Goal: Task Accomplishment & Management: Manage account settings

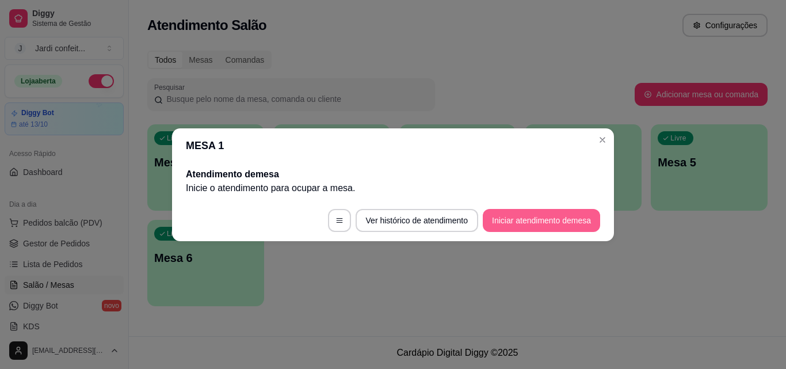
click at [531, 222] on button "Iniciar atendimento de mesa" at bounding box center [541, 220] width 117 height 23
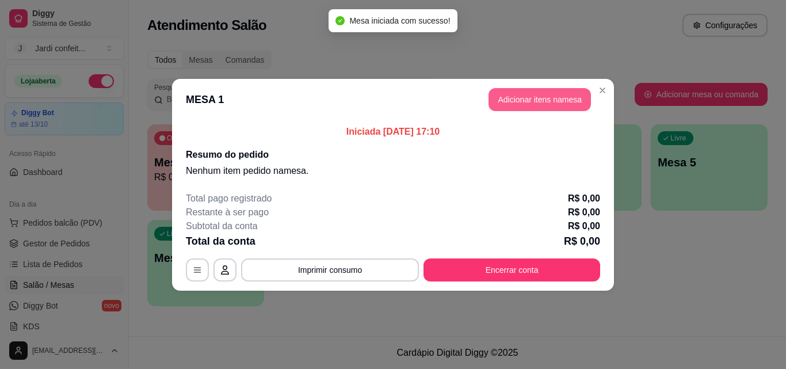
click at [545, 100] on button "Adicionar itens na mesa" at bounding box center [540, 99] width 102 height 23
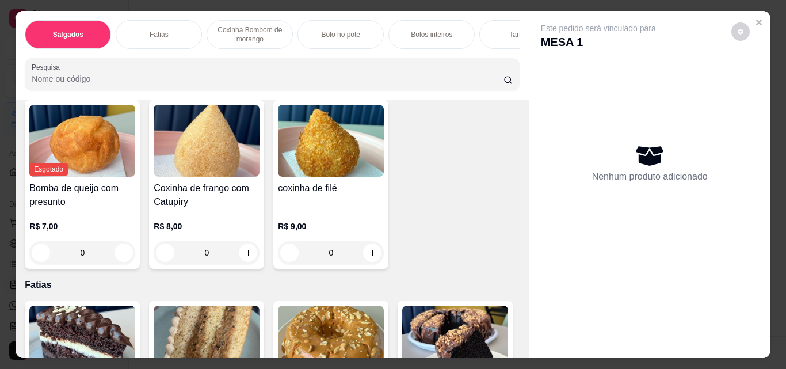
scroll to position [115, 0]
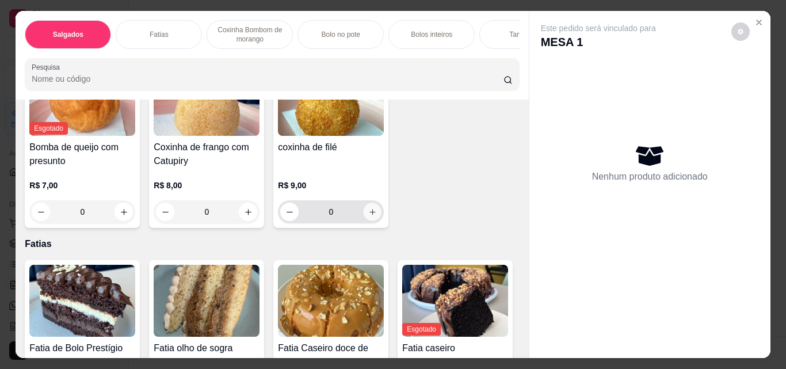
click at [376, 220] on button "increase-product-quantity" at bounding box center [373, 212] width 18 height 18
click at [371, 216] on icon "increase-product-quantity" at bounding box center [372, 212] width 9 height 9
type input "2"
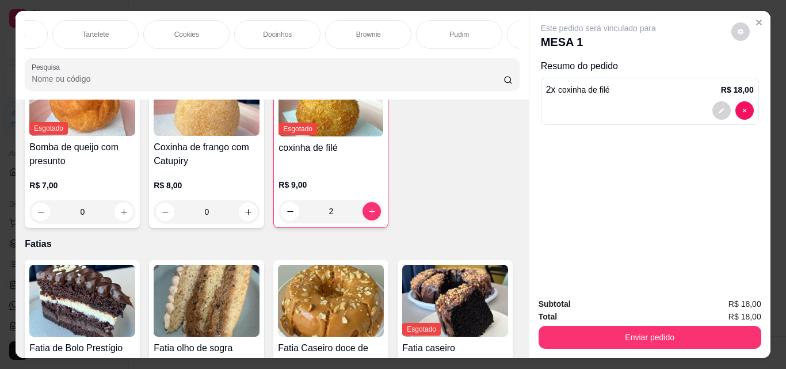
scroll to position [0, 0]
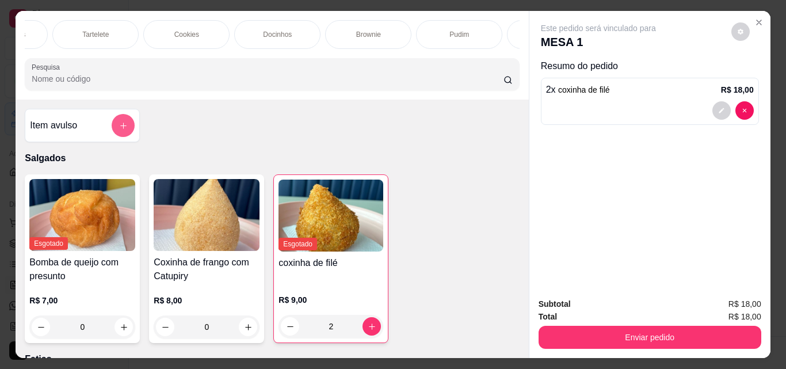
click at [119, 127] on icon "add-separate-item" at bounding box center [123, 125] width 9 height 9
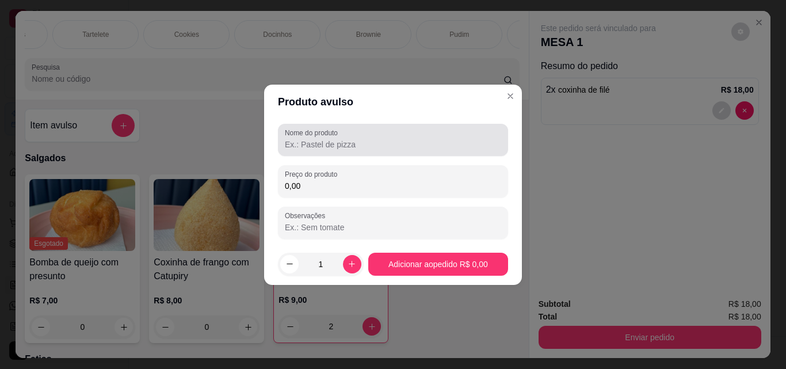
click at [370, 144] on input "Nome do produto" at bounding box center [393, 145] width 216 height 12
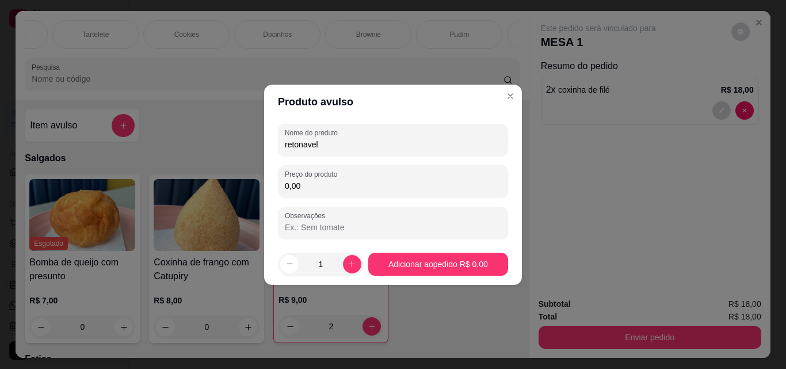
type input "retonavel"
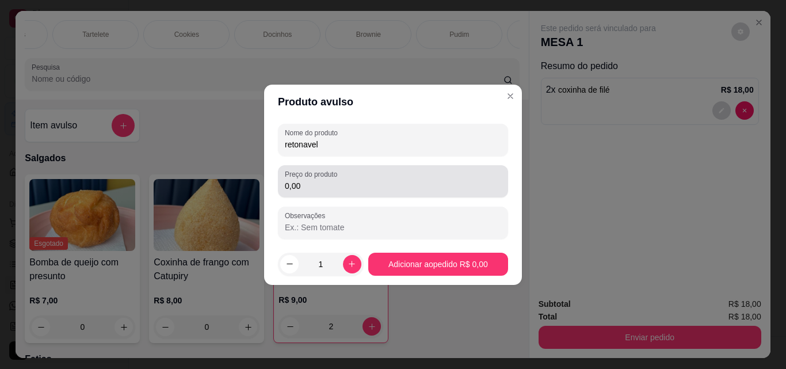
click at [400, 179] on div "0,00" at bounding box center [393, 181] width 216 height 23
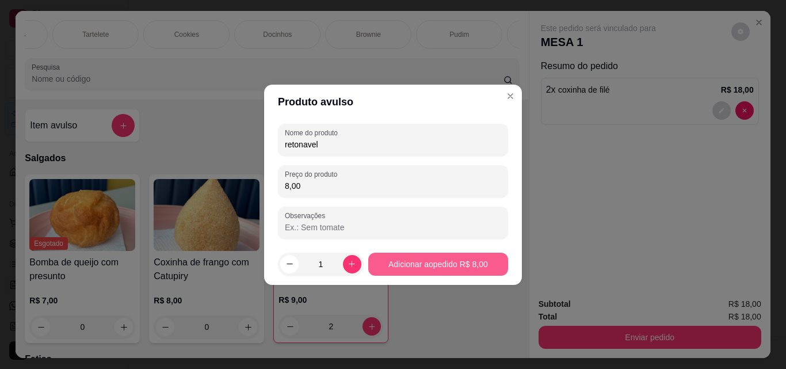
type input "8,00"
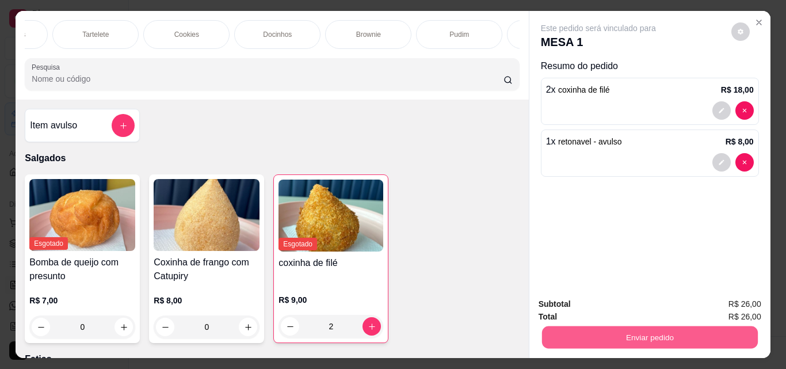
click at [599, 328] on button "Enviar pedido" at bounding box center [650, 337] width 216 height 22
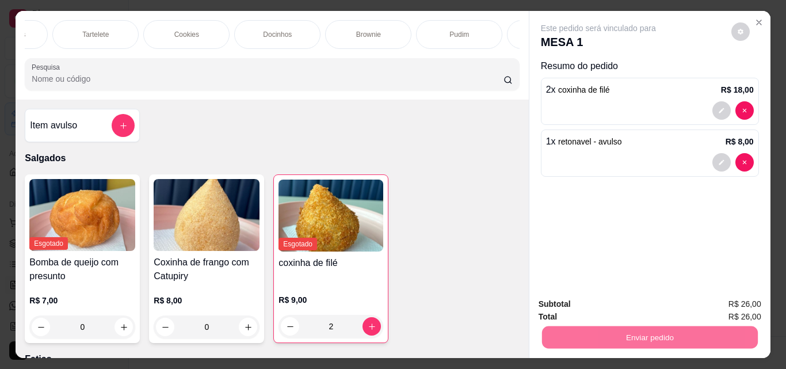
click at [739, 300] on button "Enviar pedido" at bounding box center [731, 305] width 65 height 22
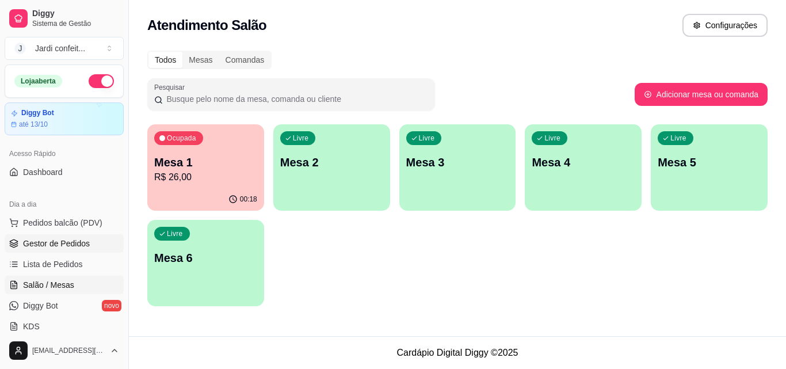
click at [80, 246] on span "Gestor de Pedidos" at bounding box center [56, 244] width 67 height 12
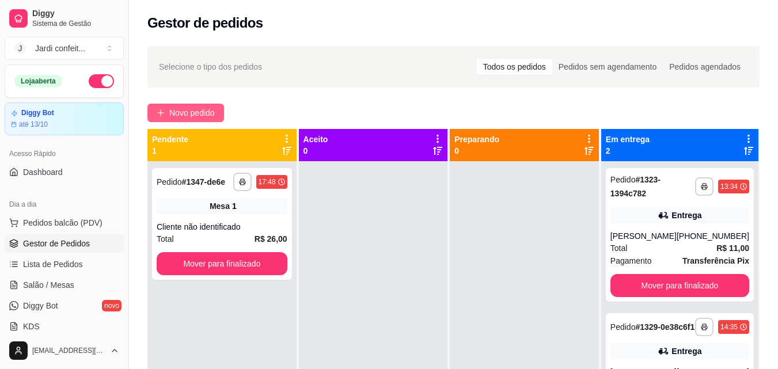
click at [208, 115] on span "Novo pedido" at bounding box center [191, 112] width 45 height 13
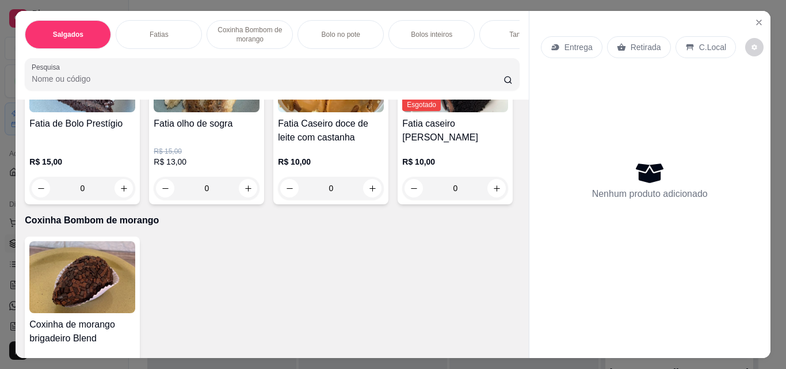
scroll to position [288, 0]
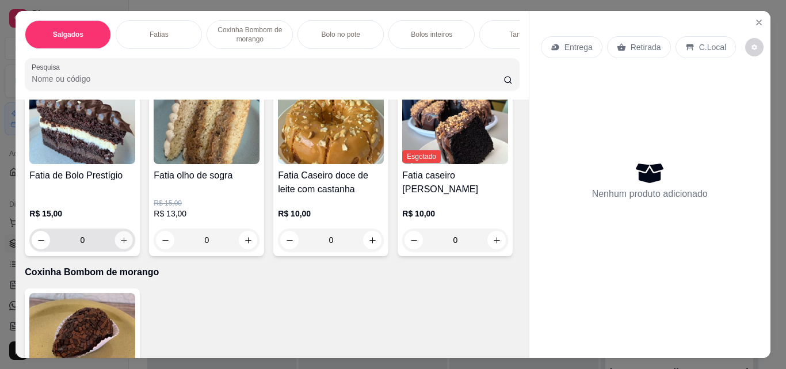
click at [124, 248] on button "increase-product-quantity" at bounding box center [124, 240] width 18 height 18
type input "1"
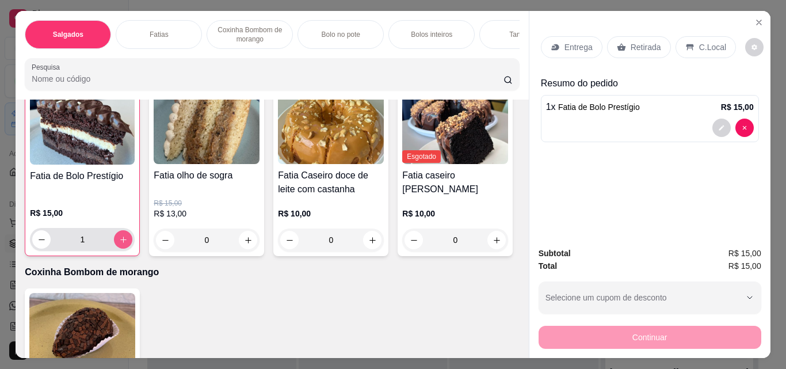
scroll to position [288, 0]
click at [625, 44] on div "Retirada" at bounding box center [639, 47] width 64 height 22
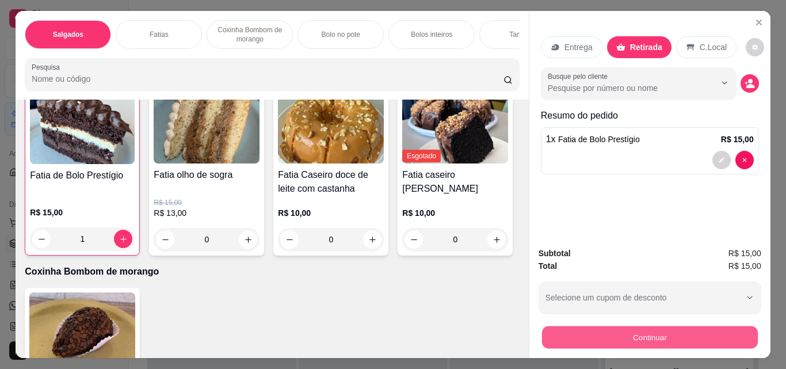
click at [577, 335] on button "Continuar" at bounding box center [650, 337] width 216 height 22
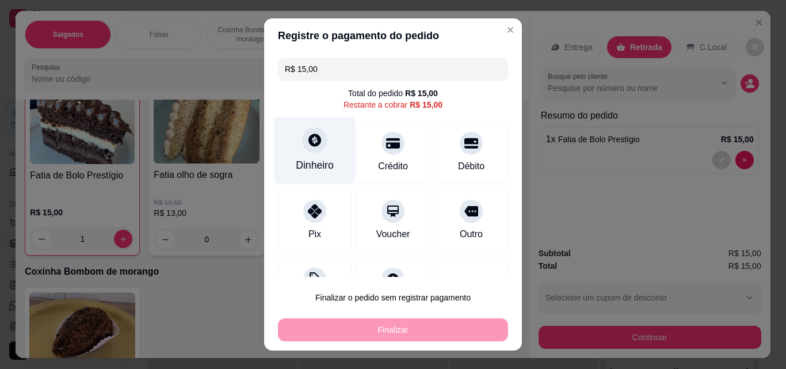
click at [327, 140] on div "Dinheiro" at bounding box center [315, 150] width 81 height 67
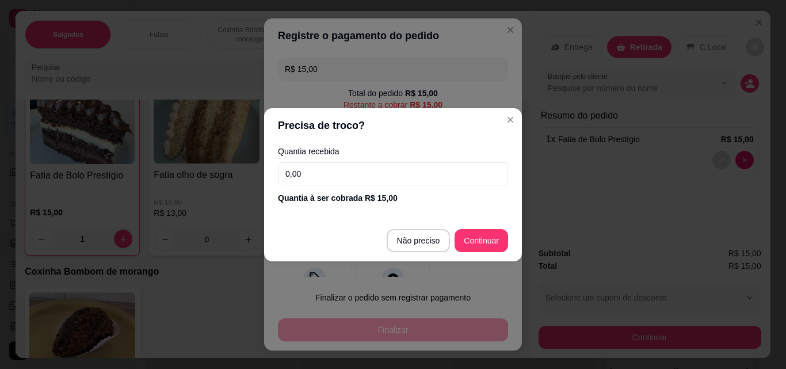
click at [331, 172] on input "0,00" at bounding box center [393, 173] width 230 height 23
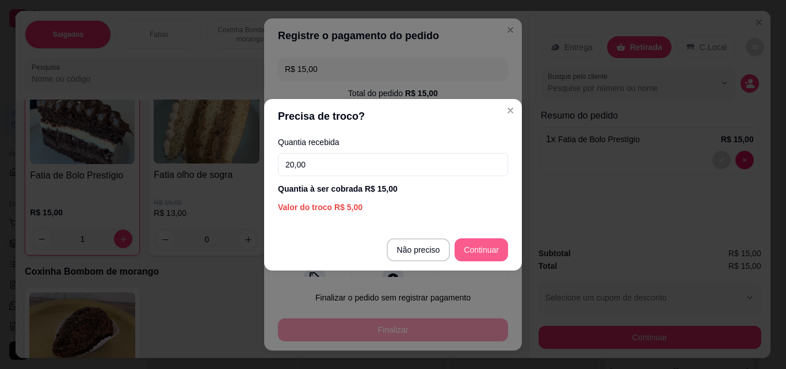
type input "20,00"
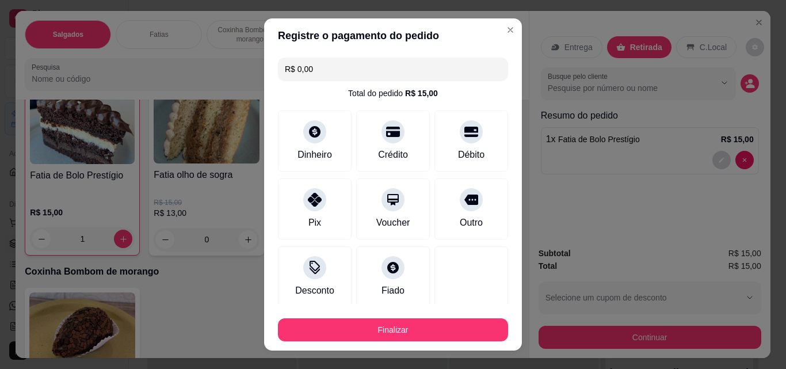
type input "R$ 0,00"
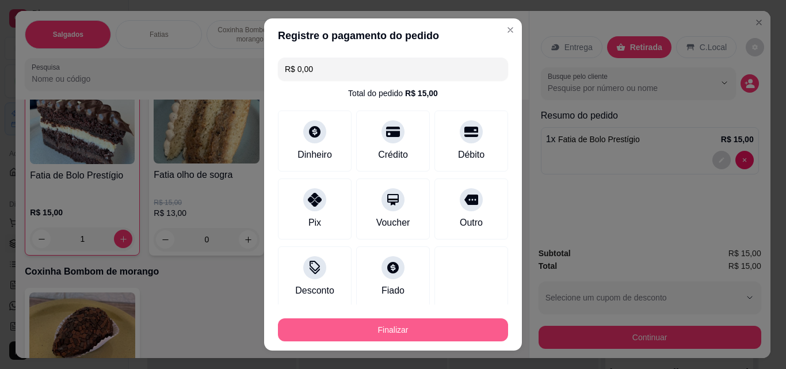
click at [391, 328] on button "Finalizar" at bounding box center [393, 329] width 230 height 23
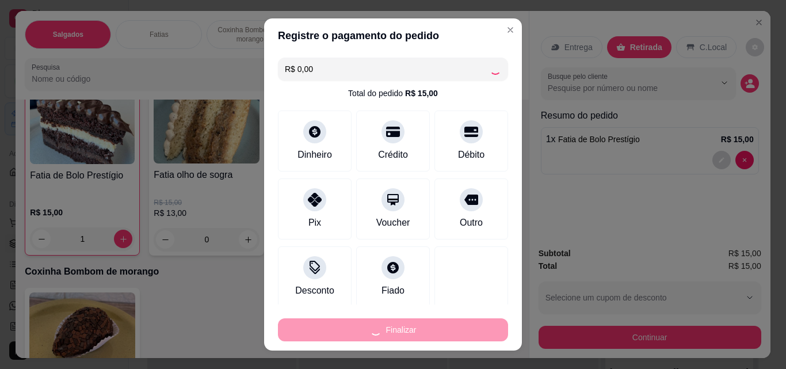
type input "0"
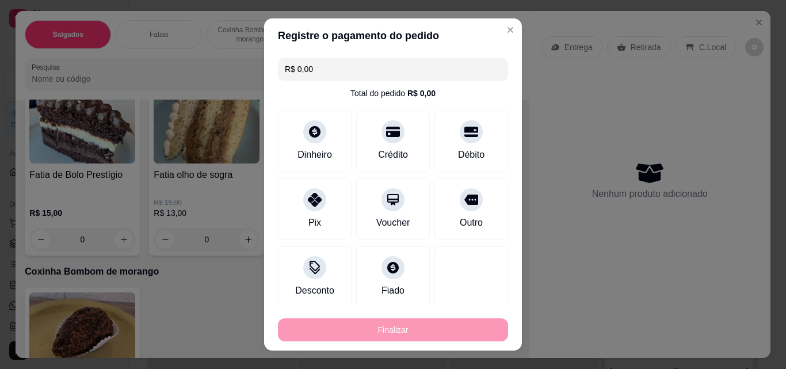
type input "-R$ 15,00"
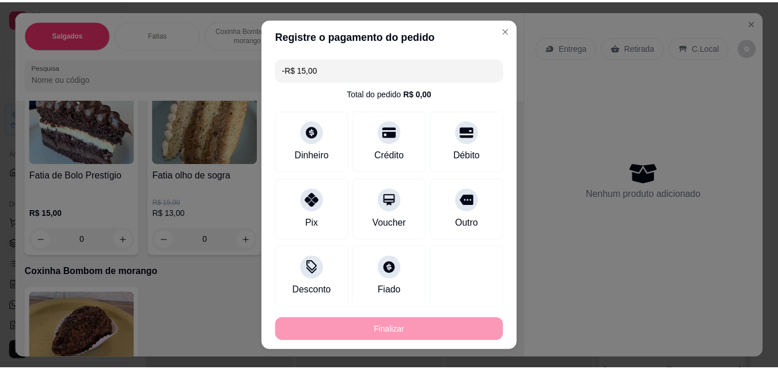
scroll to position [288, 0]
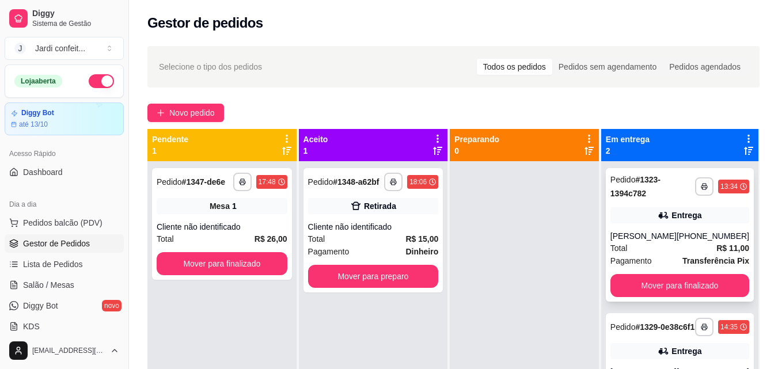
scroll to position [32, 0]
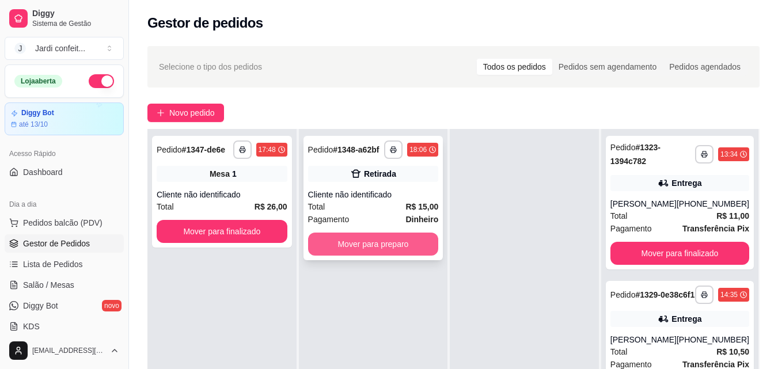
click at [379, 248] on button "Mover para preparo" at bounding box center [373, 244] width 131 height 23
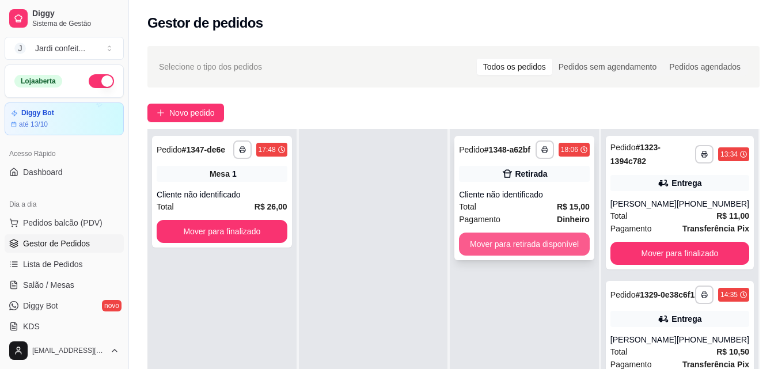
click at [496, 254] on button "Mover para retirada disponível" at bounding box center [524, 244] width 131 height 23
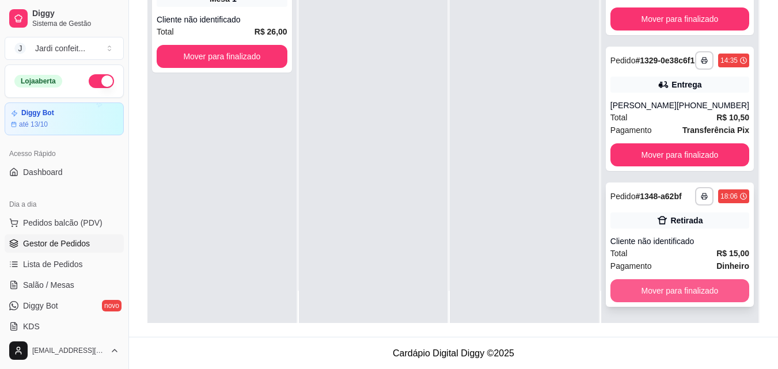
scroll to position [176, 0]
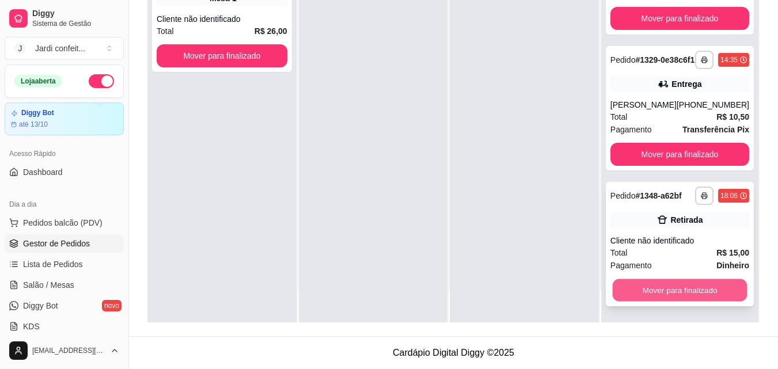
click at [682, 293] on button "Mover para finalizado" at bounding box center [679, 290] width 135 height 22
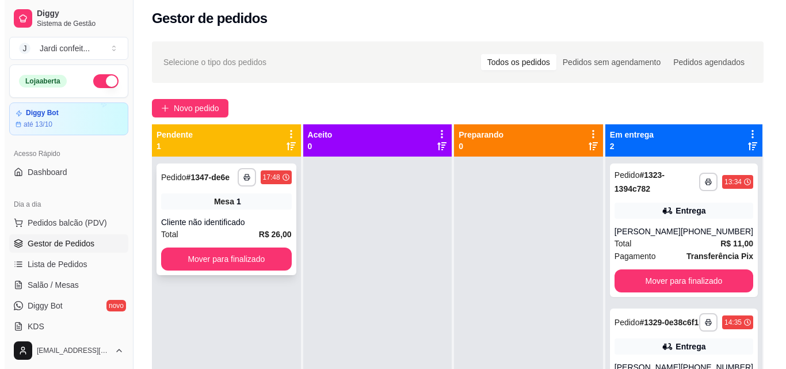
scroll to position [0, 0]
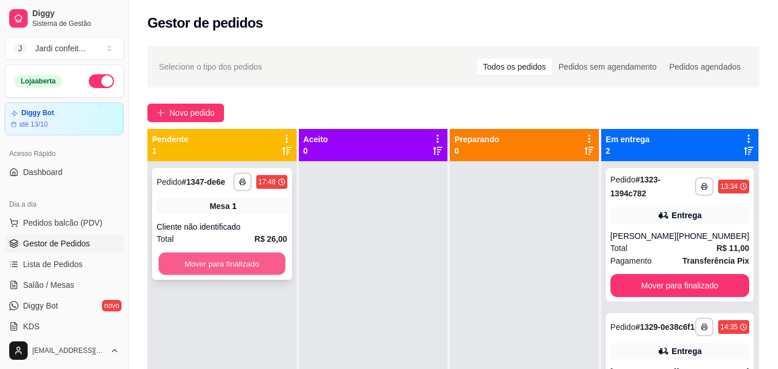
click at [238, 256] on button "Mover para finalizado" at bounding box center [221, 264] width 127 height 22
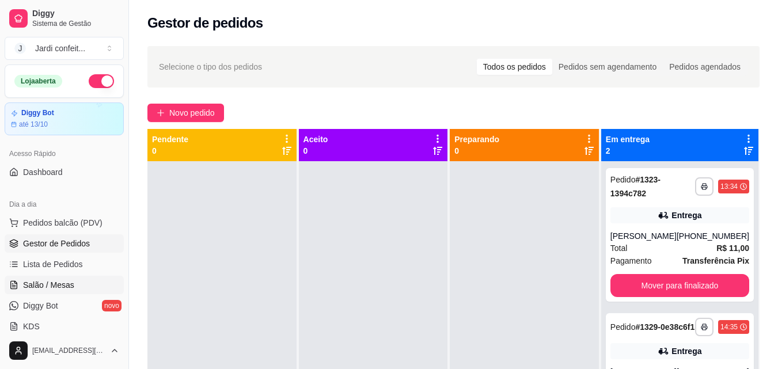
click at [48, 279] on link "Salão / Mesas" at bounding box center [64, 285] width 119 height 18
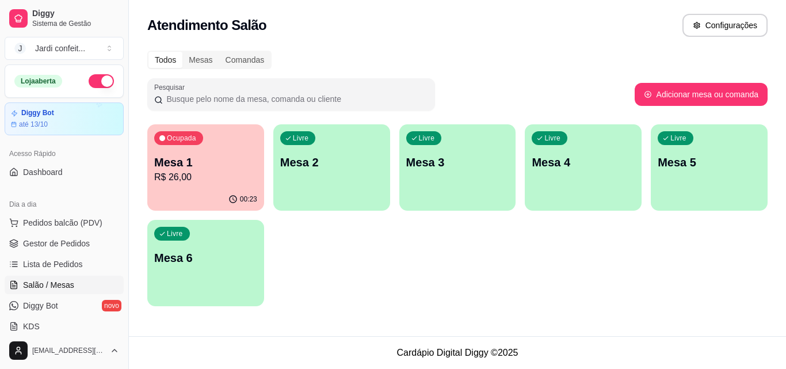
click at [227, 170] on div "Mesa 1 R$ 26,00" at bounding box center [205, 169] width 103 height 30
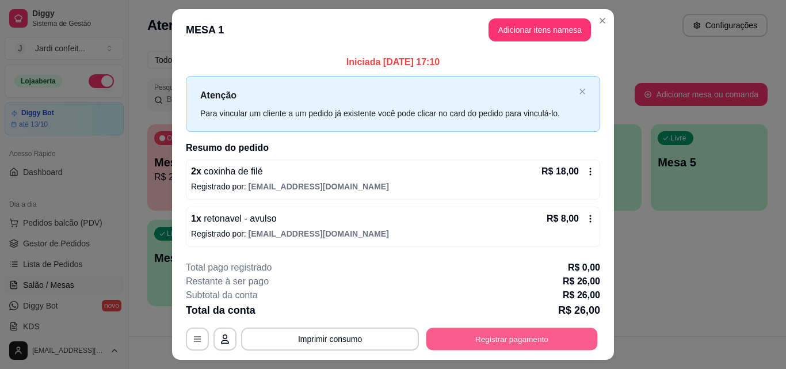
click at [534, 336] on button "Registrar pagamento" at bounding box center [513, 339] width 172 height 22
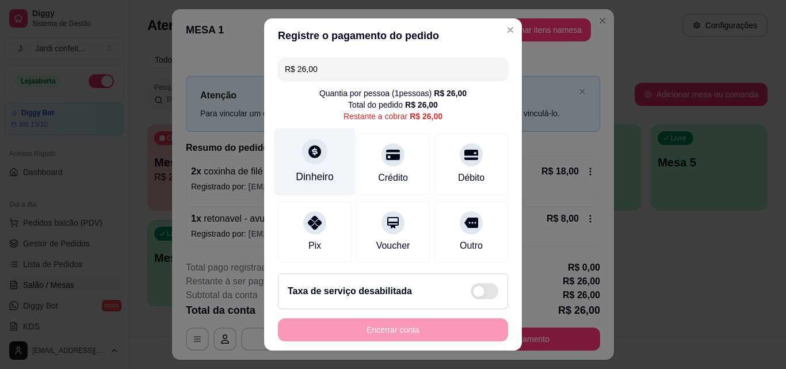
click at [304, 163] on div at bounding box center [314, 151] width 25 height 25
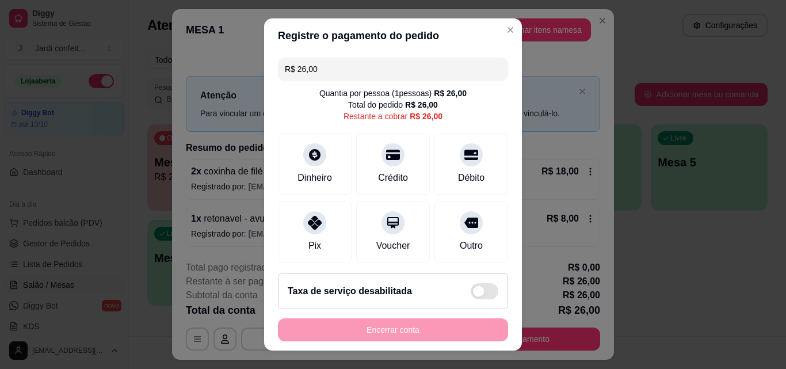
click at [434, 75] on input "R$ 26,00" at bounding box center [393, 69] width 216 height 23
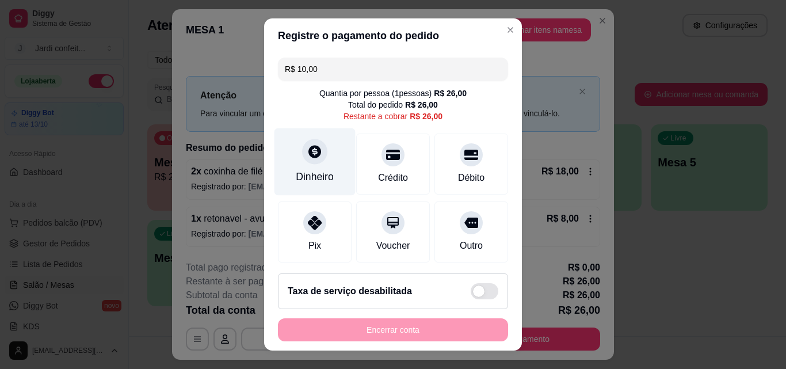
type input "R$ 10,00"
click at [313, 151] on icon at bounding box center [315, 151] width 13 height 13
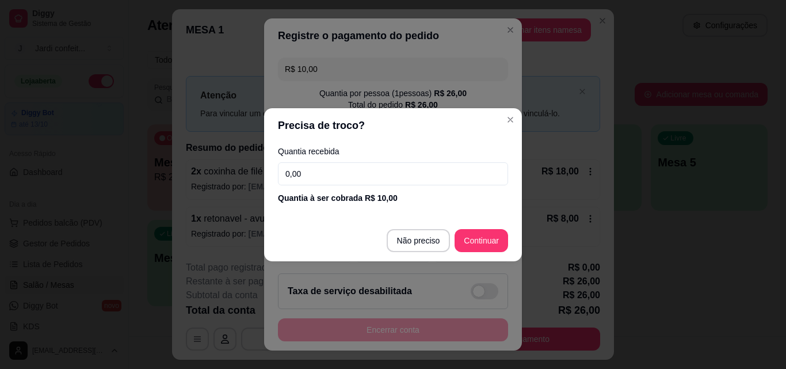
click at [360, 180] on input "0,00" at bounding box center [393, 173] width 230 height 23
type input "10,00"
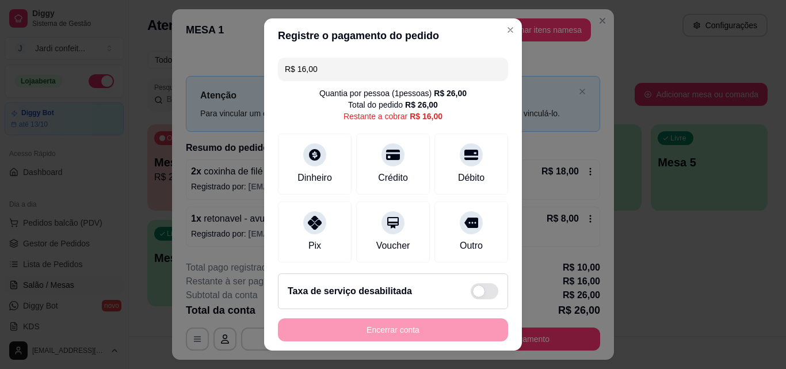
click at [363, 66] on input "R$ 16,00" at bounding box center [393, 69] width 216 height 23
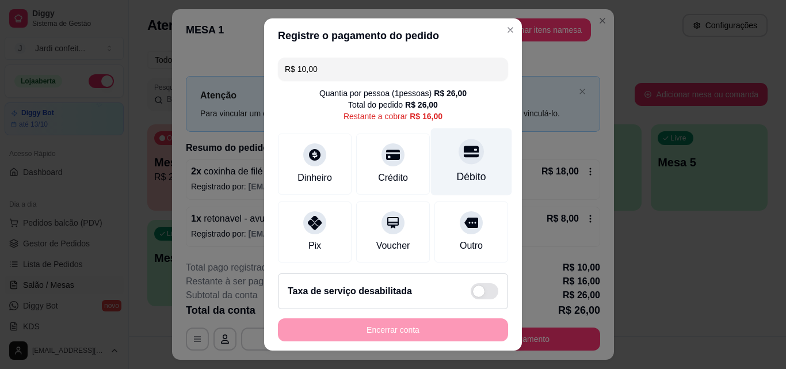
click at [458, 169] on div "Débito" at bounding box center [471, 176] width 29 height 15
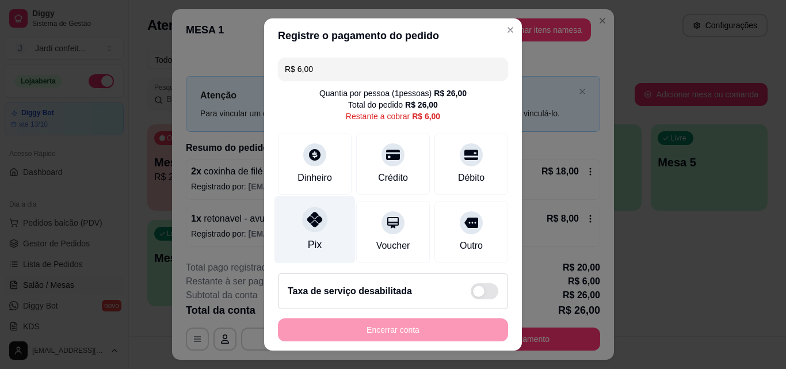
click at [324, 233] on div "Pix" at bounding box center [315, 229] width 81 height 67
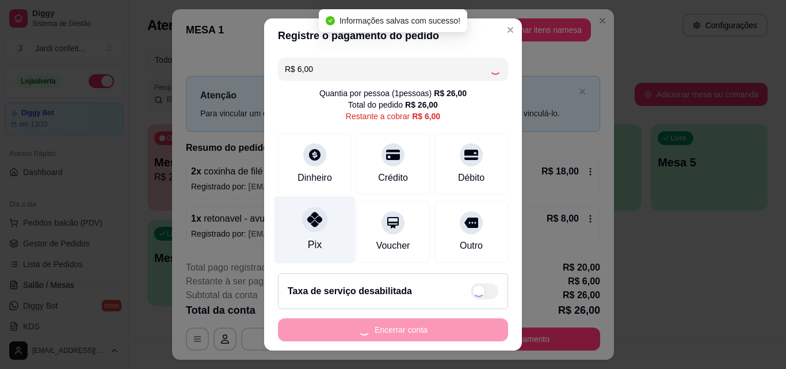
type input "R$ 0,00"
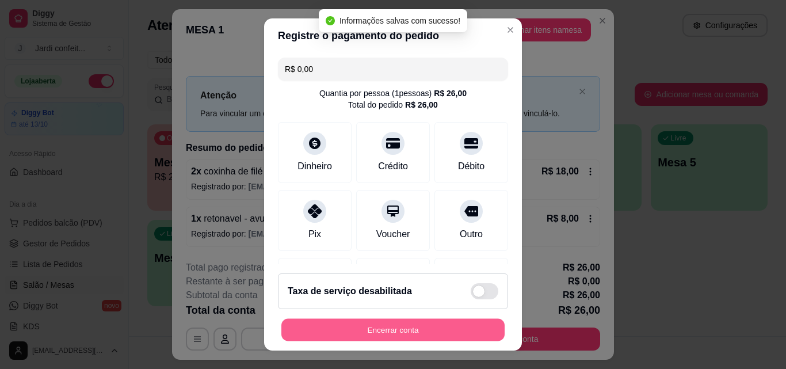
click at [419, 326] on button "Encerrar conta" at bounding box center [393, 330] width 223 height 22
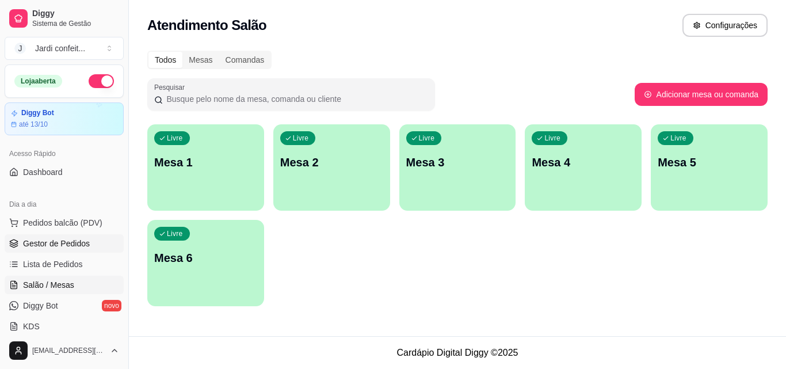
click at [84, 244] on span "Gestor de Pedidos" at bounding box center [56, 244] width 67 height 12
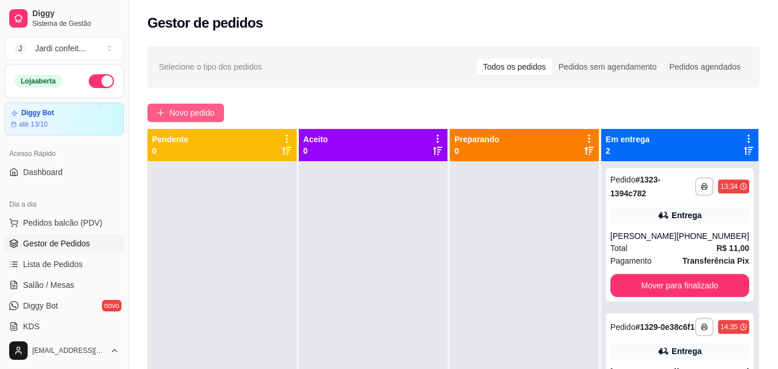
click at [207, 117] on span "Novo pedido" at bounding box center [191, 112] width 45 height 13
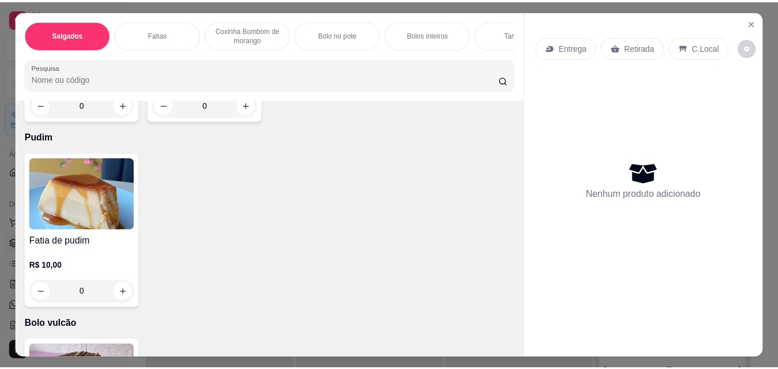
scroll to position [2245, 0]
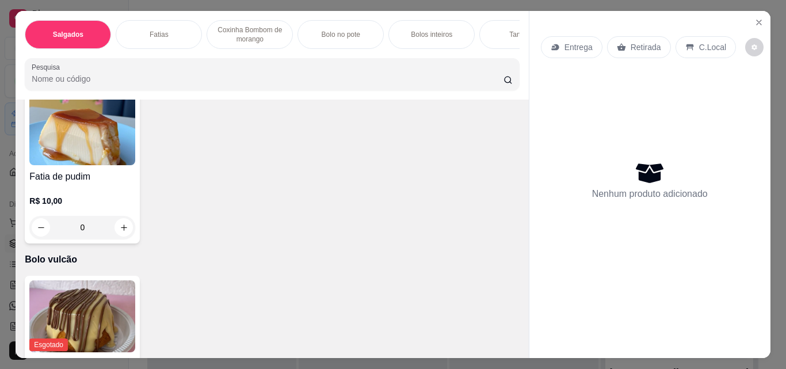
click at [244, 45] on icon "increase-product-quantity" at bounding box center [248, 40] width 9 height 9
type input "1"
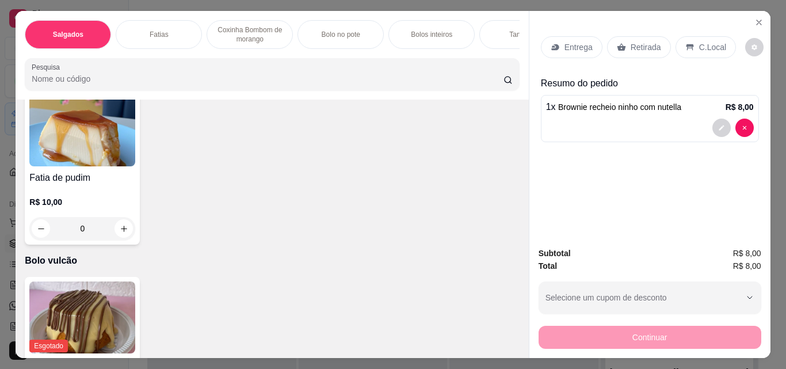
click at [622, 37] on div "Retirada" at bounding box center [639, 47] width 64 height 22
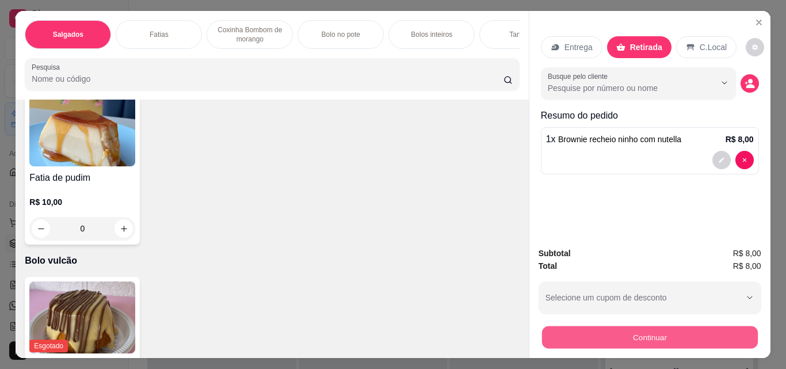
click at [727, 328] on button "Continuar" at bounding box center [650, 337] width 216 height 22
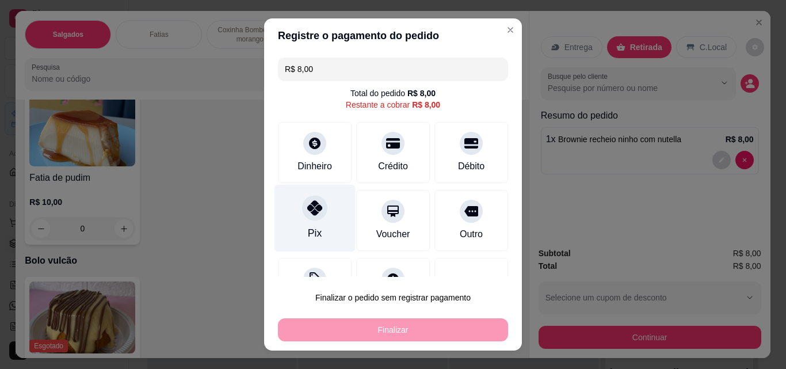
click at [288, 205] on div "Pix" at bounding box center [315, 218] width 81 height 67
type input "R$ 0,00"
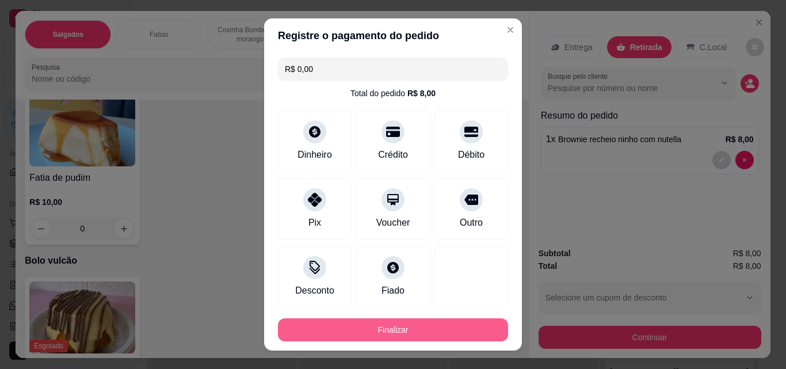
click at [437, 321] on button "Finalizar" at bounding box center [393, 329] width 230 height 23
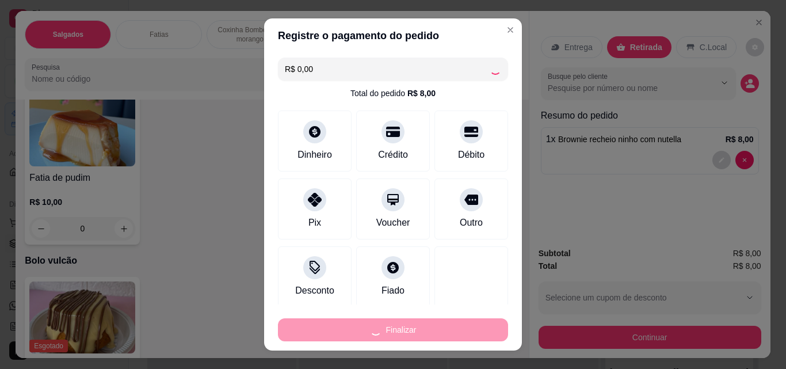
type input "0"
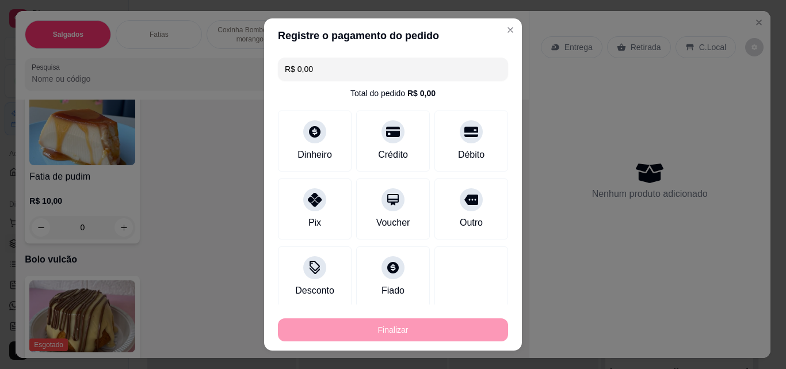
type input "-R$ 8,00"
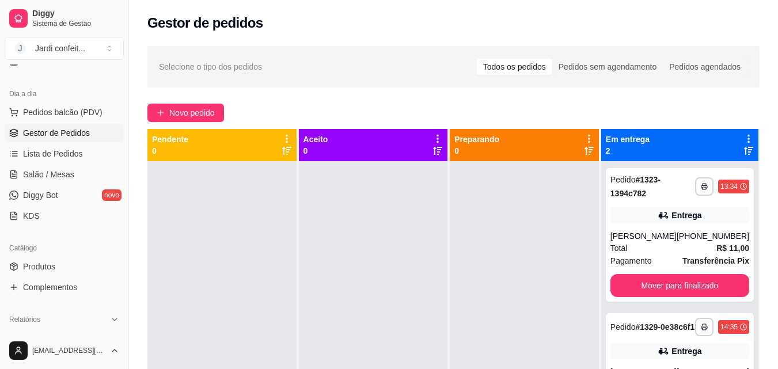
scroll to position [115, 0]
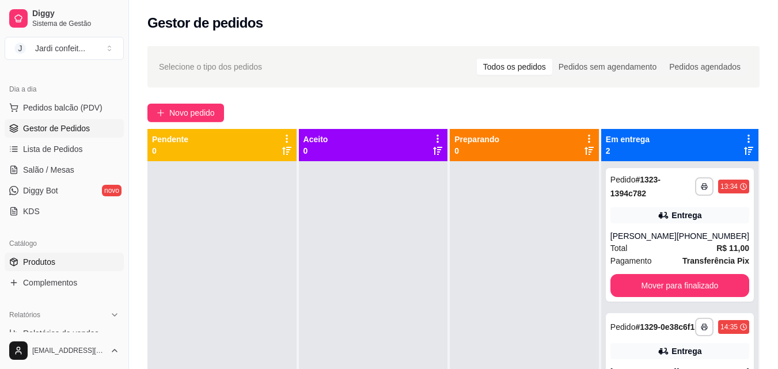
click at [75, 257] on link "Produtos" at bounding box center [64, 262] width 119 height 18
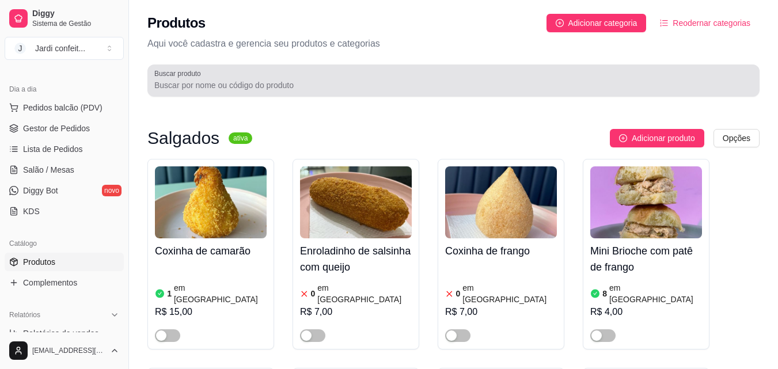
drag, startPoint x: 318, startPoint y: 63, endPoint x: 306, endPoint y: 71, distance: 14.5
click at [315, 65] on div "Produtos Adicionar categoria Reodernar categorias Aqui você cadastra e gerencia…" at bounding box center [453, 52] width 649 height 104
click at [302, 77] on div at bounding box center [453, 80] width 598 height 23
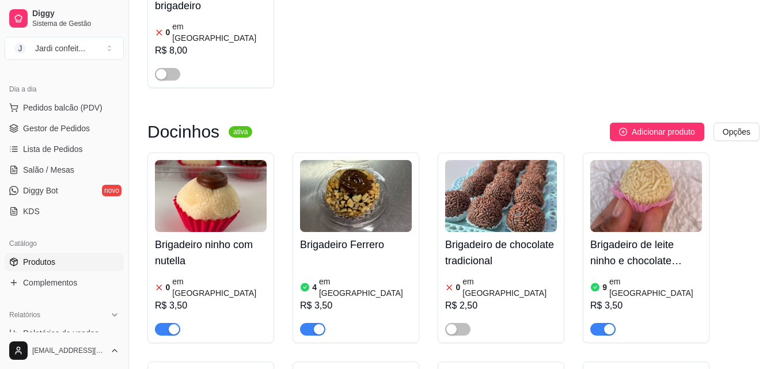
scroll to position [1382, 0]
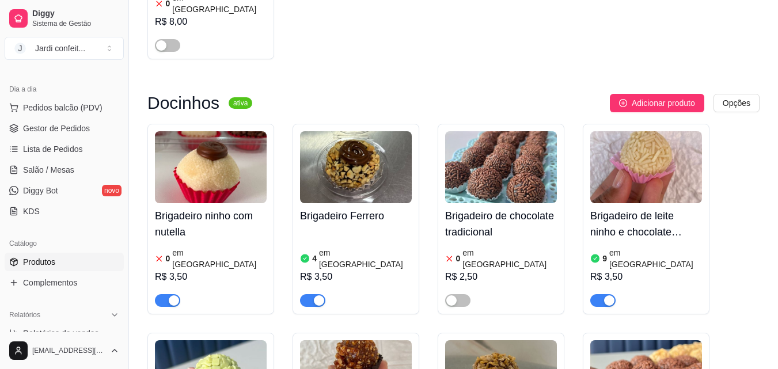
click at [176, 295] on div "button" at bounding box center [174, 300] width 10 height 10
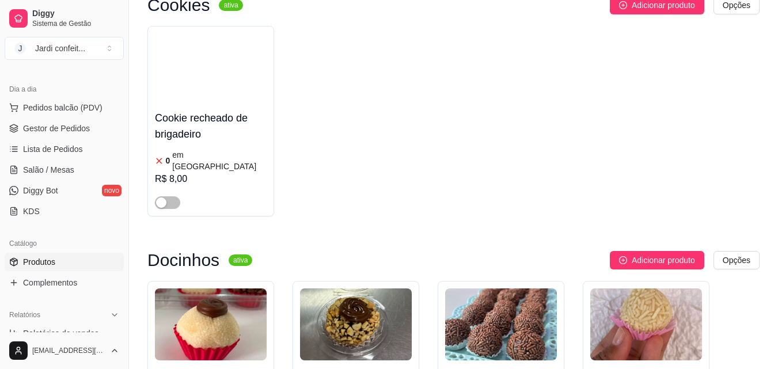
scroll to position [1190, 0]
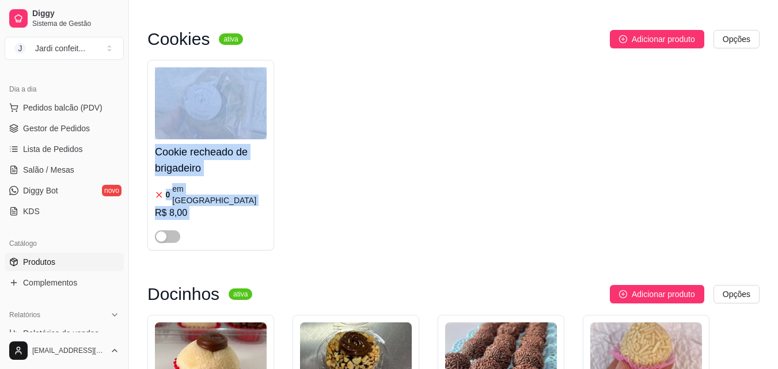
drag, startPoint x: 777, startPoint y: 192, endPoint x: 764, endPoint y: 138, distance: 55.4
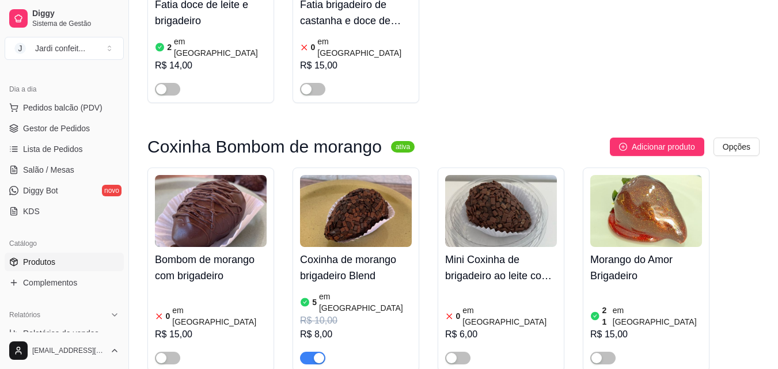
scroll to position [0, 0]
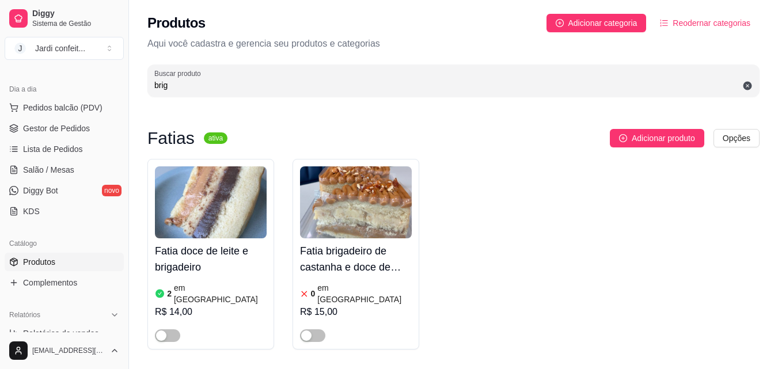
click at [447, 97] on div "Produtos Adicionar categoria Reodernar categorias Aqui você cadastra e gerencia…" at bounding box center [453, 52] width 649 height 104
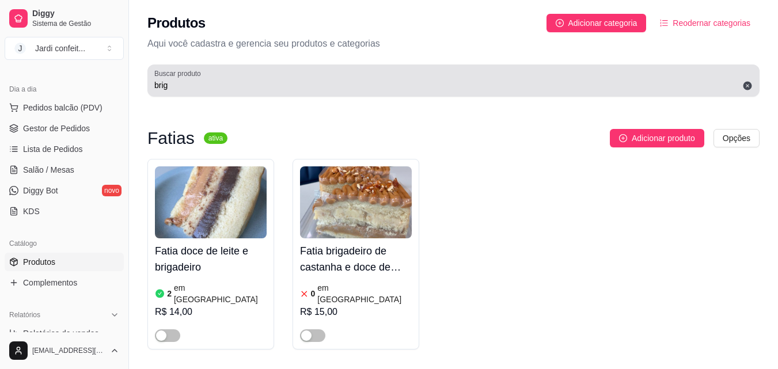
click at [451, 85] on input "brig" at bounding box center [453, 85] width 598 height 12
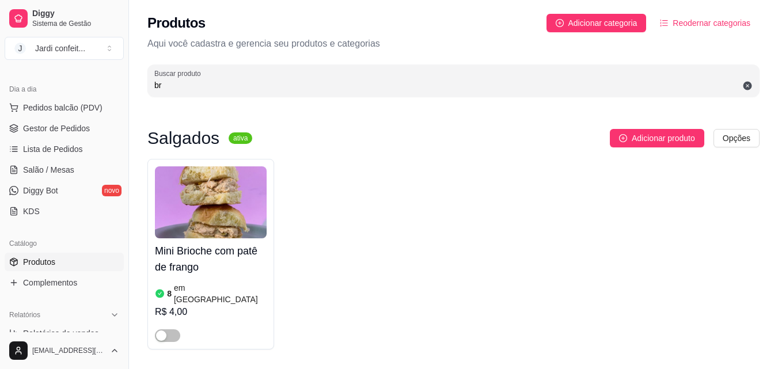
type input "b"
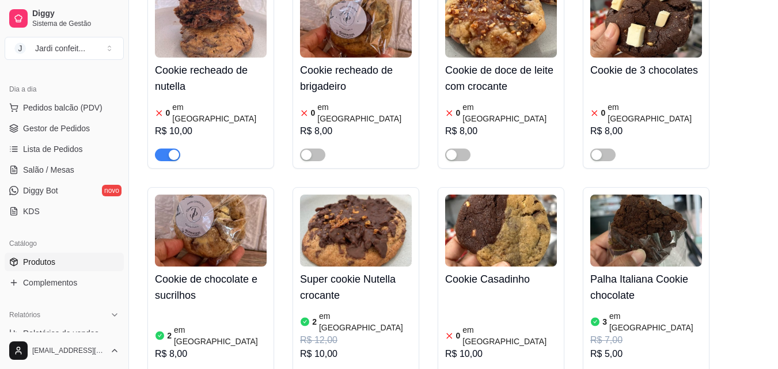
scroll to position [403, 0]
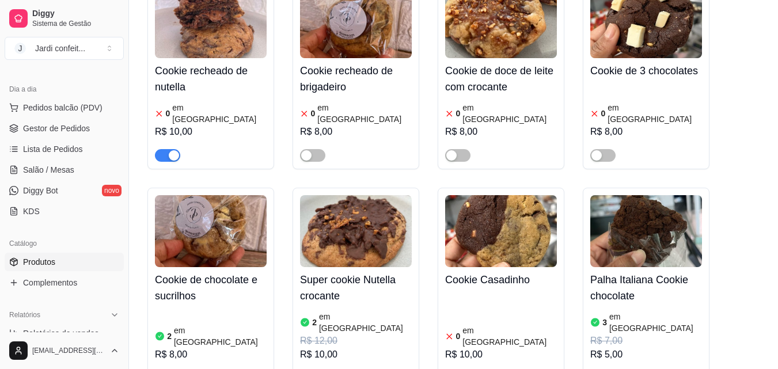
click at [173, 150] on div "button" at bounding box center [174, 155] width 10 height 10
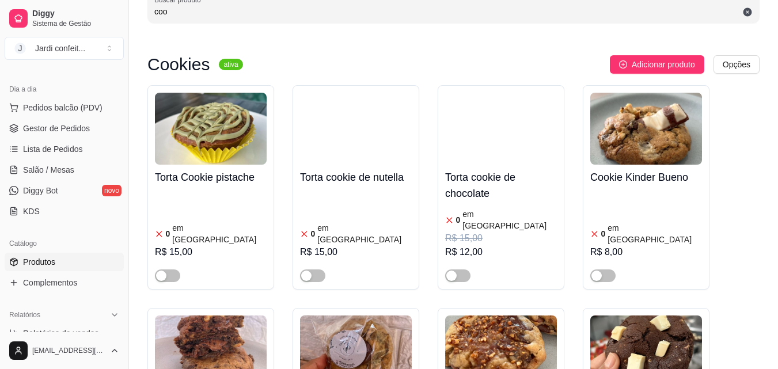
scroll to position [58, 0]
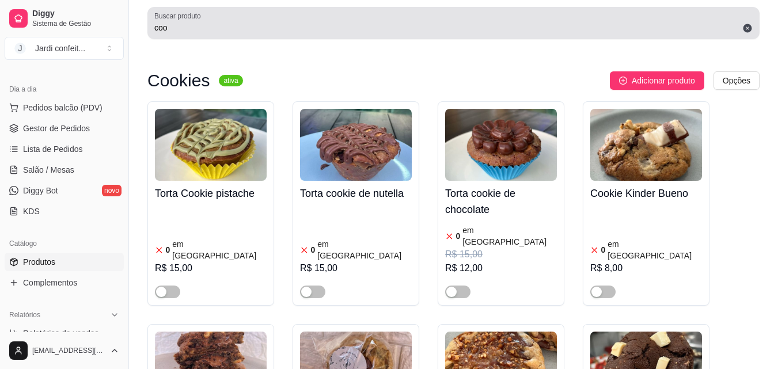
click at [367, 33] on div "coo" at bounding box center [453, 23] width 598 height 23
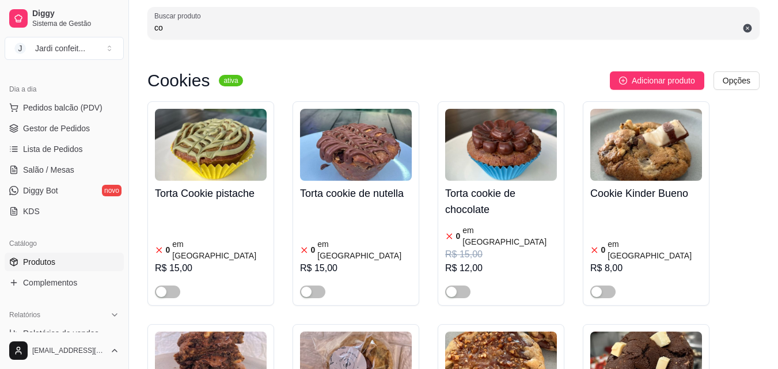
type input "c"
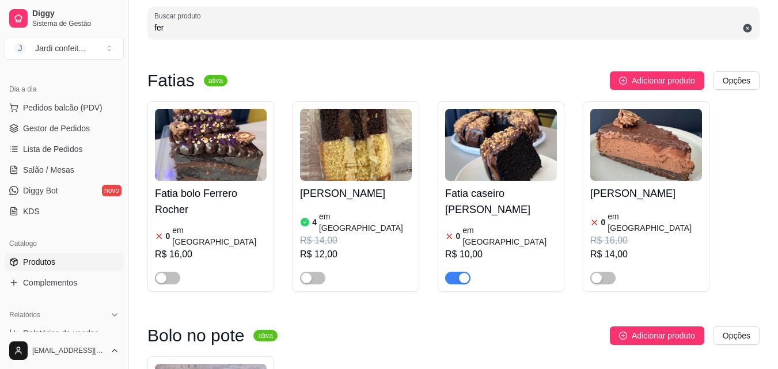
type input "fer"
click at [463, 273] on div "button" at bounding box center [464, 278] width 10 height 10
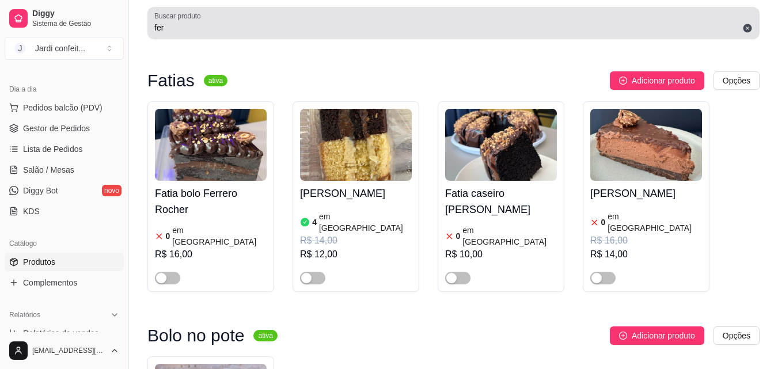
click at [747, 29] on icon at bounding box center [747, 28] width 10 height 10
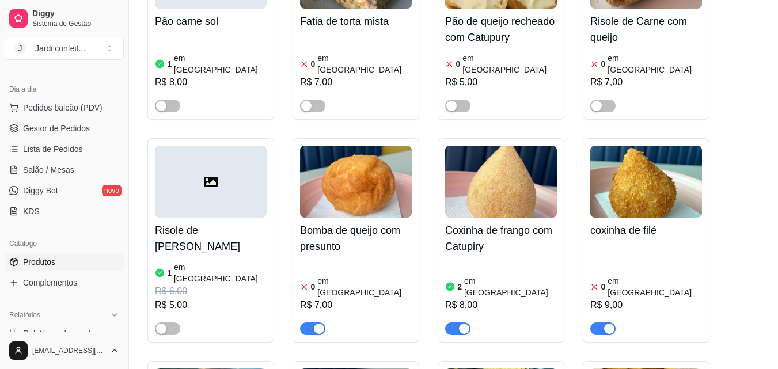
scroll to position [633, 0]
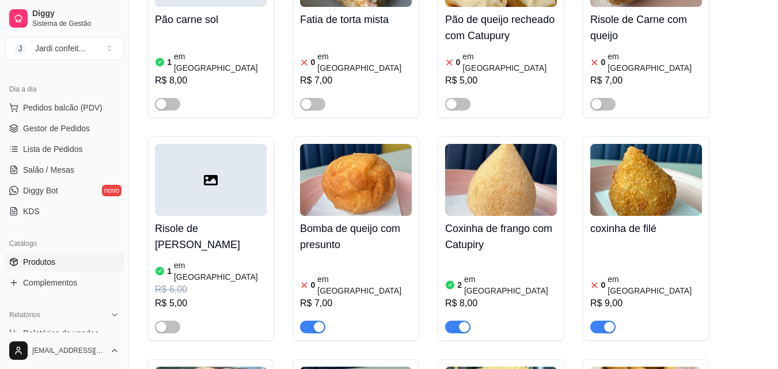
click at [315, 322] on div "button" at bounding box center [319, 327] width 10 height 10
click at [608, 322] on div "button" at bounding box center [609, 327] width 10 height 10
drag, startPoint x: 776, startPoint y: 16, endPoint x: 786, endPoint y: 55, distance: 40.9
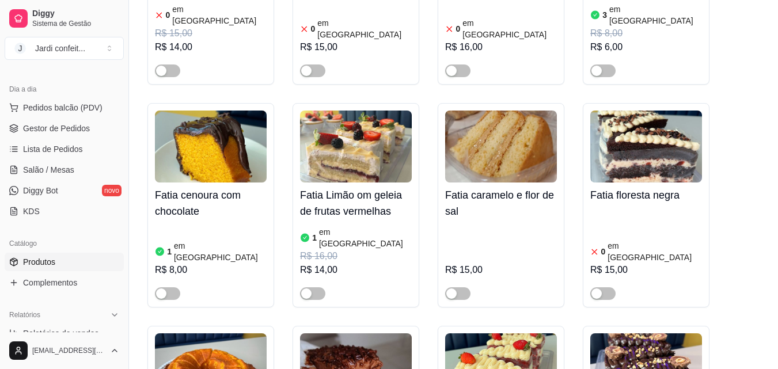
scroll to position [0, 0]
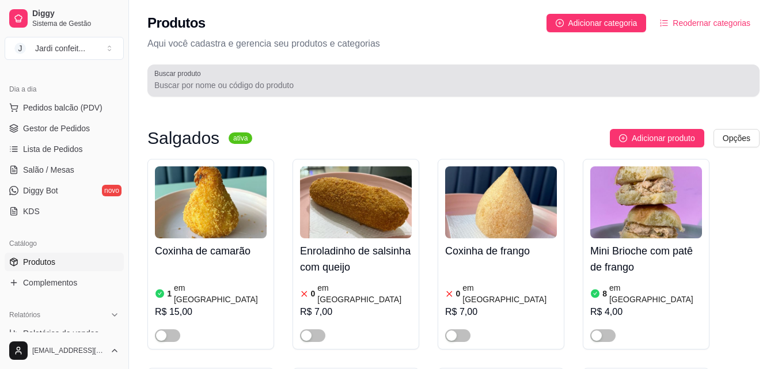
drag, startPoint x: 230, startPoint y: 70, endPoint x: 238, endPoint y: 78, distance: 11.4
click at [238, 78] on div at bounding box center [453, 80] width 598 height 23
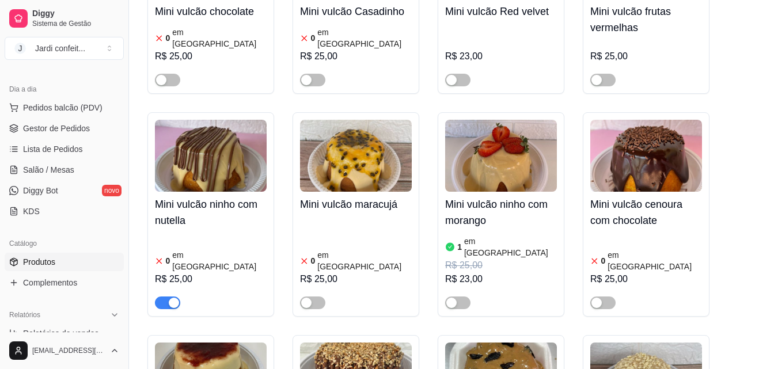
scroll to position [2303, 0]
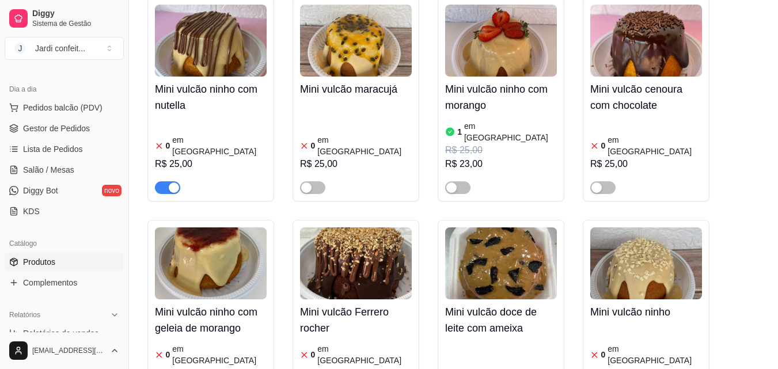
type input "min"
click at [170, 182] on div "button" at bounding box center [174, 187] width 10 height 10
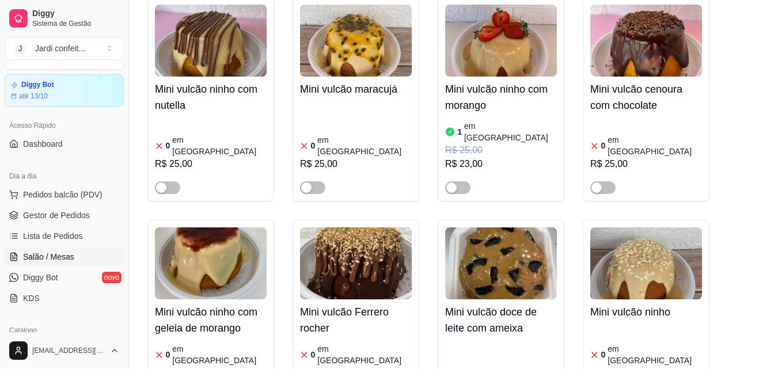
scroll to position [0, 0]
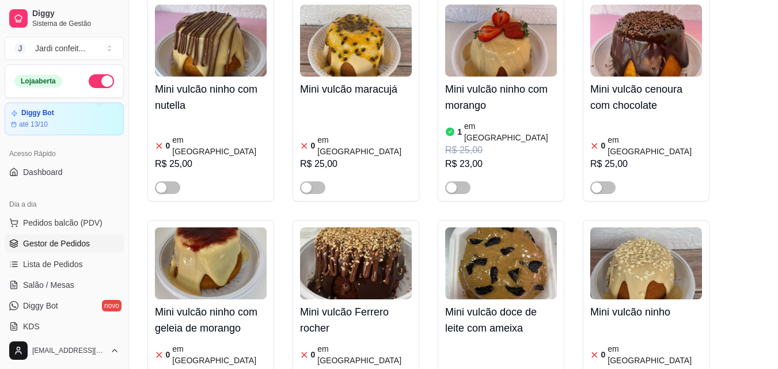
click at [100, 246] on link "Gestor de Pedidos" at bounding box center [64, 243] width 119 height 18
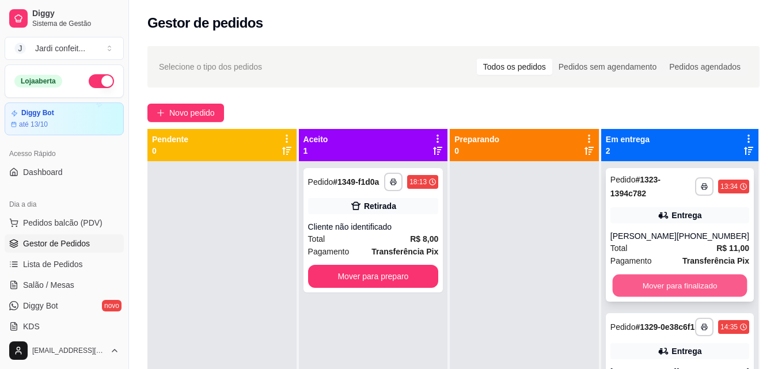
click at [693, 280] on button "Mover para finalizado" at bounding box center [679, 286] width 135 height 22
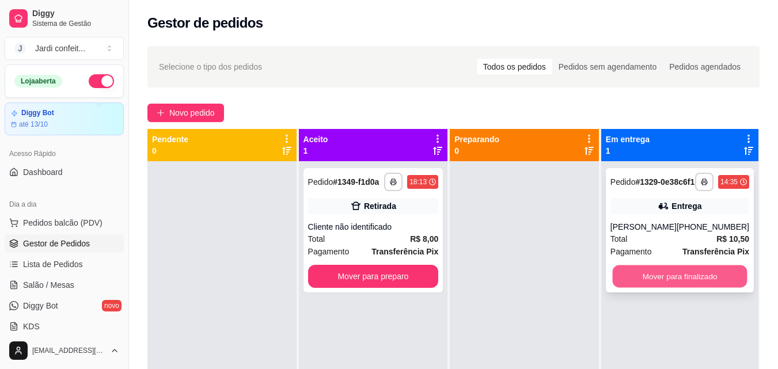
click at [666, 287] on button "Mover para finalizado" at bounding box center [679, 276] width 135 height 22
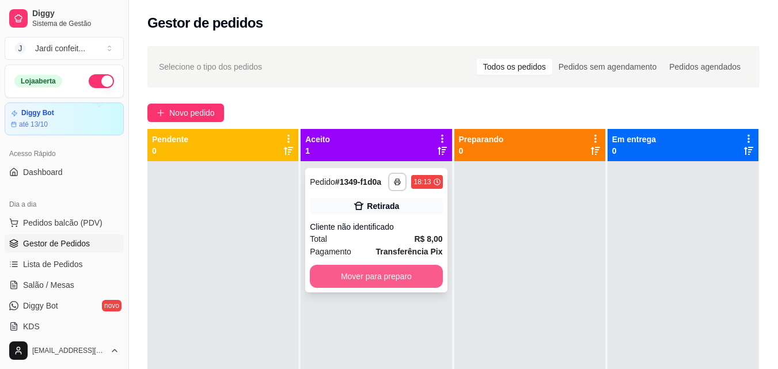
click at [406, 279] on button "Mover para preparo" at bounding box center [376, 276] width 132 height 23
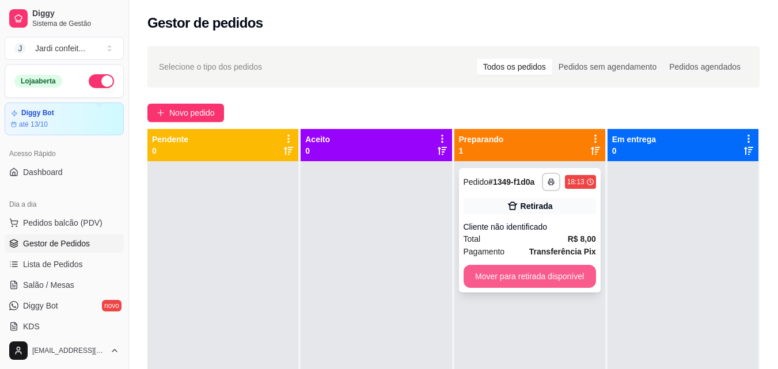
click at [477, 271] on button "Mover para retirada disponível" at bounding box center [529, 276] width 132 height 23
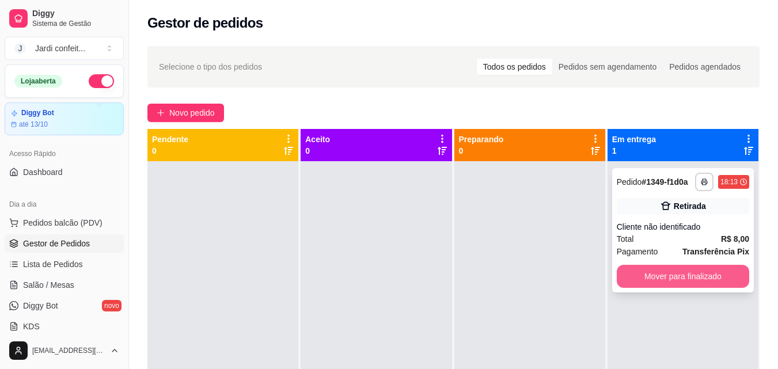
click at [629, 275] on button "Mover para finalizado" at bounding box center [683, 276] width 132 height 23
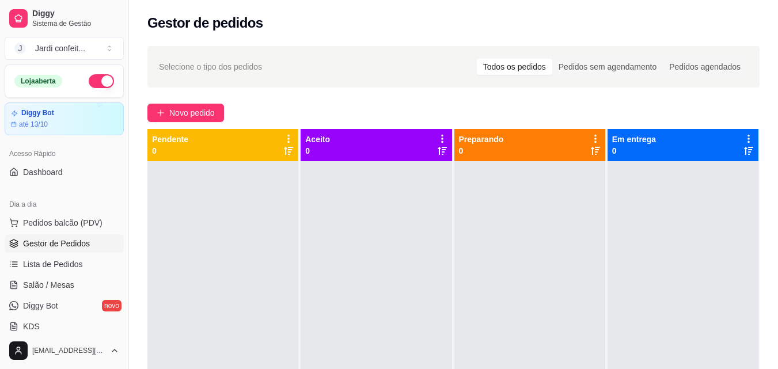
click at [254, 211] on div at bounding box center [222, 345] width 151 height 369
click at [207, 115] on span "Novo pedido" at bounding box center [191, 112] width 45 height 13
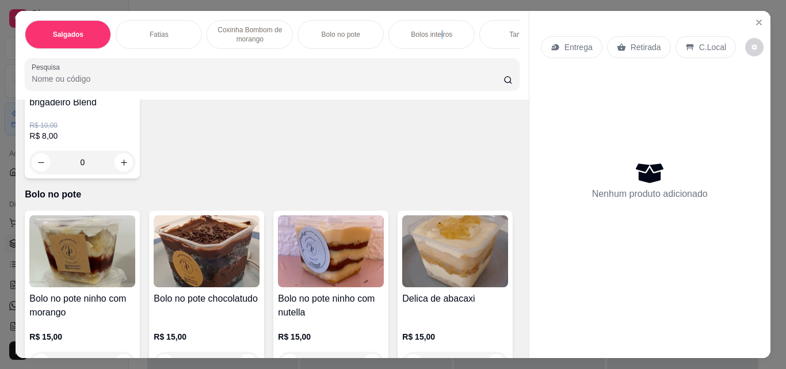
drag, startPoint x: 438, startPoint y: 35, endPoint x: 486, endPoint y: 28, distance: 48.8
click at [438, 35] on p "Bolos inteiros" at bounding box center [431, 34] width 41 height 9
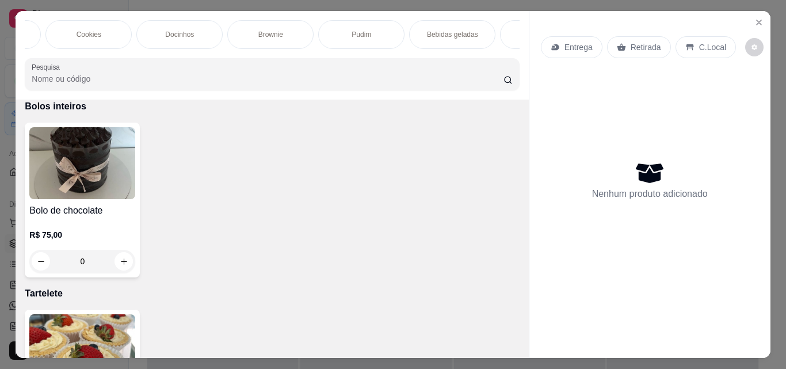
scroll to position [0, 683]
click at [254, 29] on div "Bebidas geladas" at bounding box center [294, 34] width 86 height 29
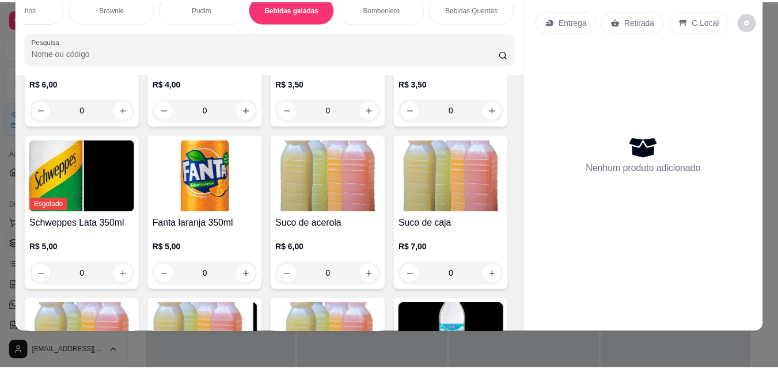
scroll to position [2859, 0]
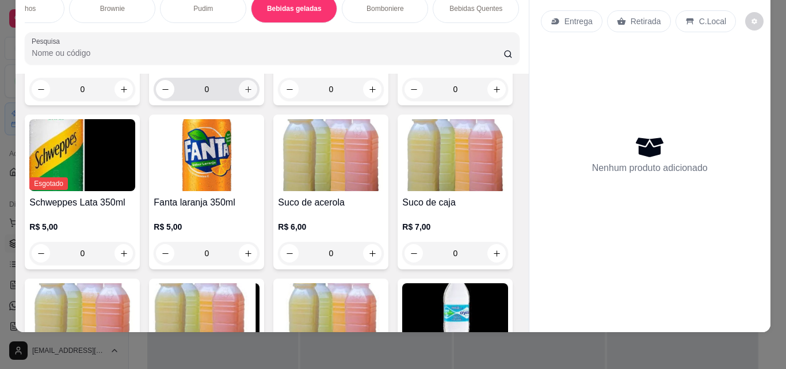
click at [245, 93] on icon "increase-product-quantity" at bounding box center [248, 89] width 6 height 6
type input "1"
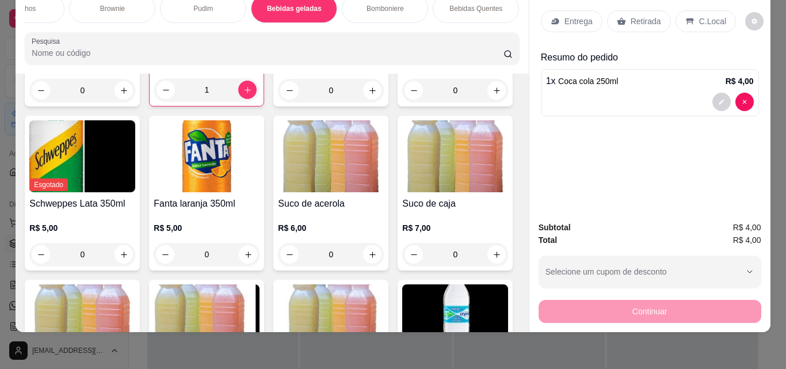
click at [619, 18] on icon at bounding box center [621, 21] width 9 height 7
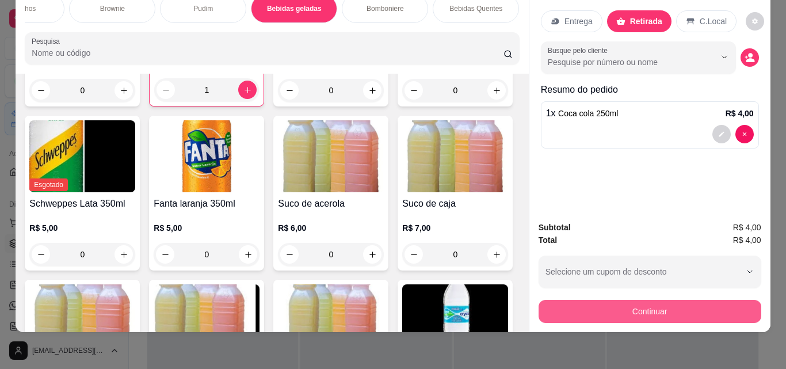
click at [593, 302] on button "Continuar" at bounding box center [650, 311] width 223 height 23
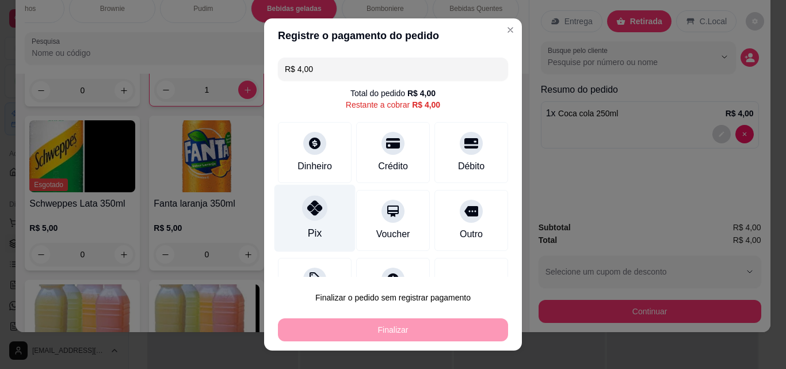
click at [319, 235] on div "Pix" at bounding box center [315, 218] width 81 height 67
type input "R$ 0,00"
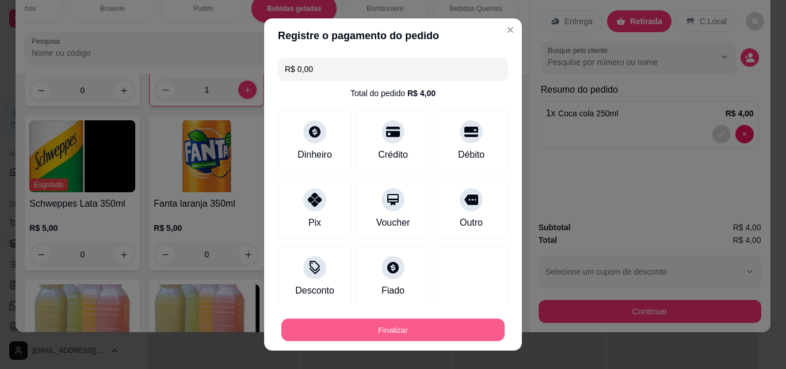
click at [393, 334] on button "Finalizar" at bounding box center [393, 330] width 223 height 22
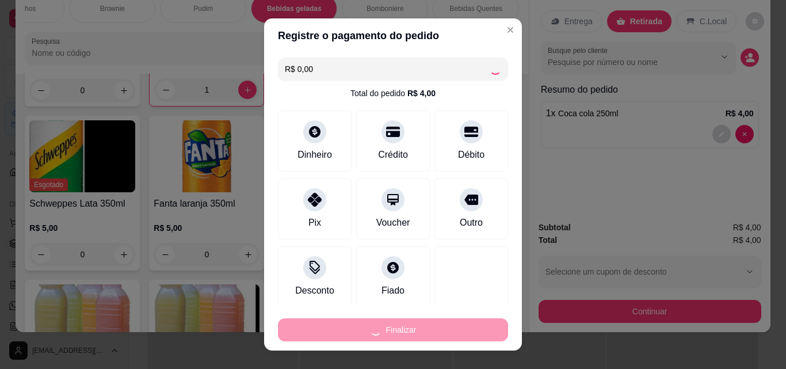
type input "0"
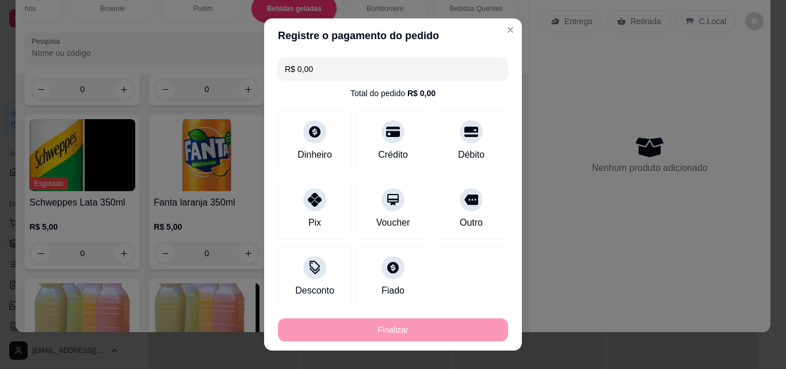
type input "-R$ 4,00"
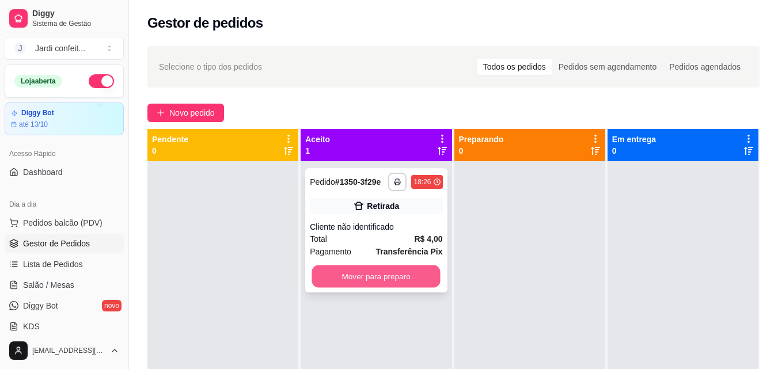
click at [349, 270] on button "Mover para preparo" at bounding box center [376, 276] width 128 height 22
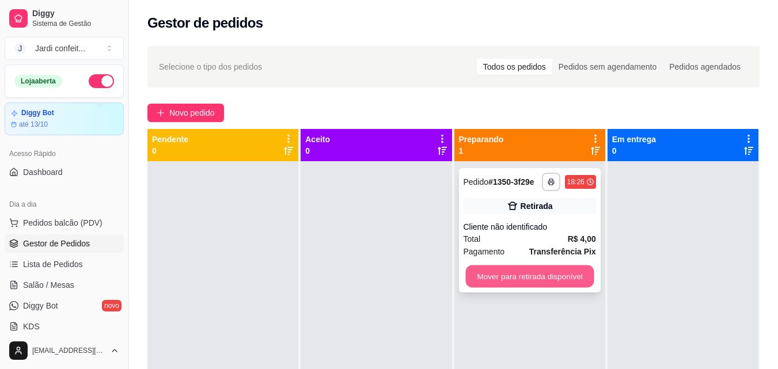
click at [521, 276] on button "Mover para retirada disponível" at bounding box center [529, 276] width 128 height 22
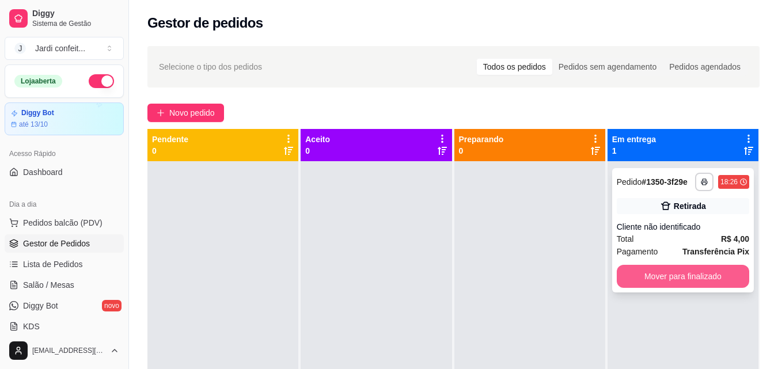
click at [635, 268] on button "Mover para finalizado" at bounding box center [683, 276] width 132 height 23
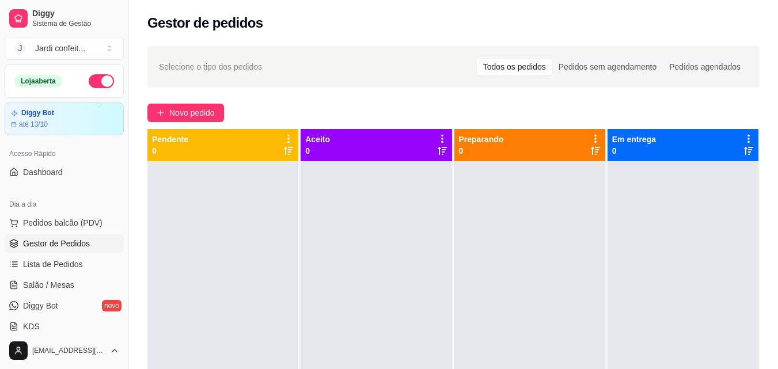
scroll to position [32, 0]
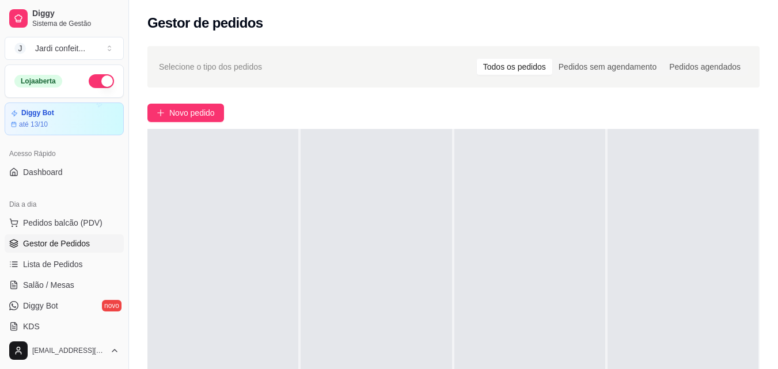
click at [309, 173] on div at bounding box center [375, 313] width 151 height 369
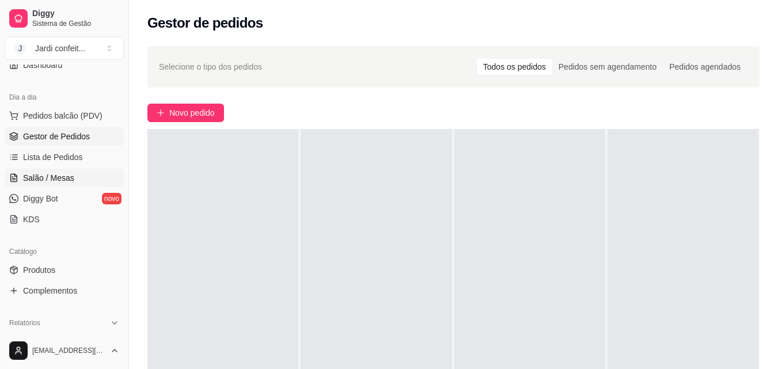
scroll to position [173, 0]
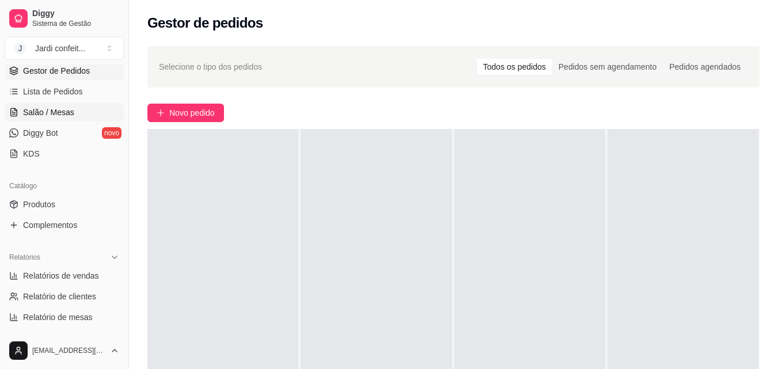
click at [61, 276] on span "Relatórios de vendas" at bounding box center [61, 276] width 76 height 12
select select "ALL"
select select "0"
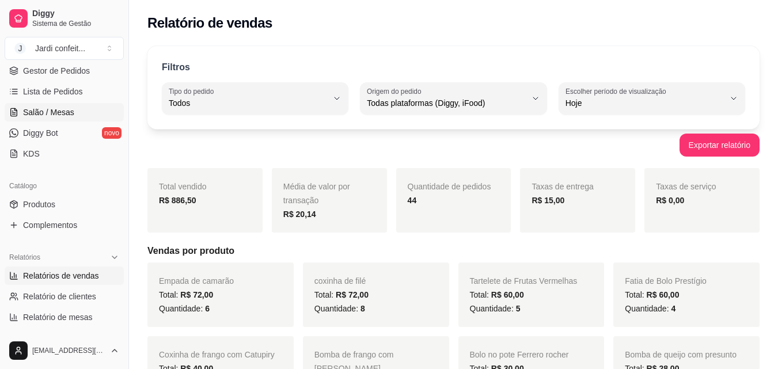
click at [64, 116] on span "Salão / Mesas" at bounding box center [48, 112] width 51 height 12
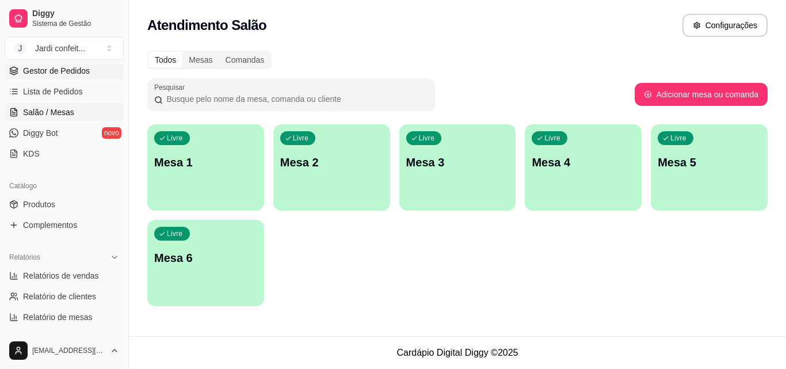
click at [43, 73] on span "Gestor de Pedidos" at bounding box center [56, 71] width 67 height 12
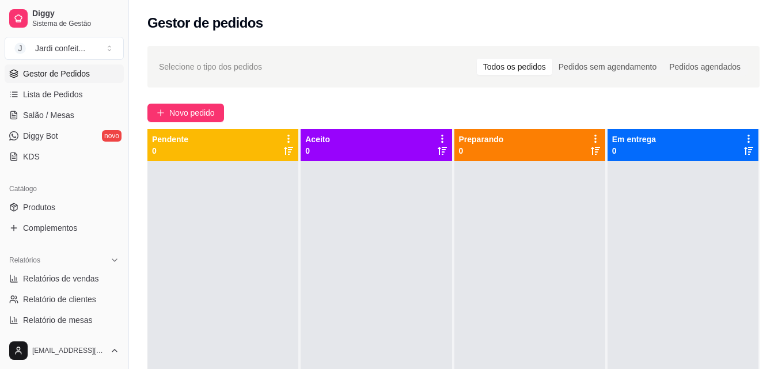
scroll to position [173, 0]
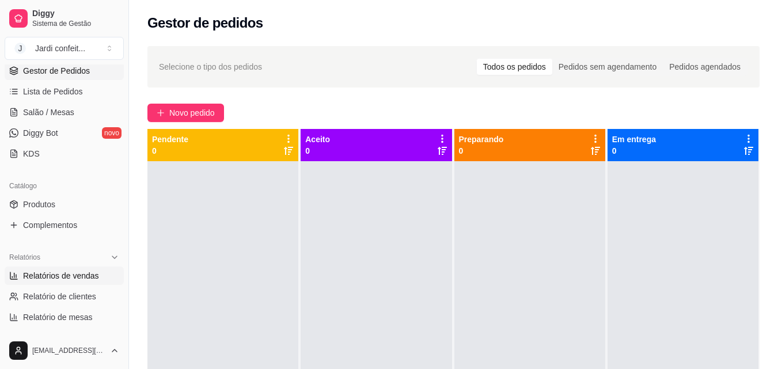
click at [93, 273] on span "Relatórios de vendas" at bounding box center [61, 276] width 76 height 12
select select "ALL"
select select "0"
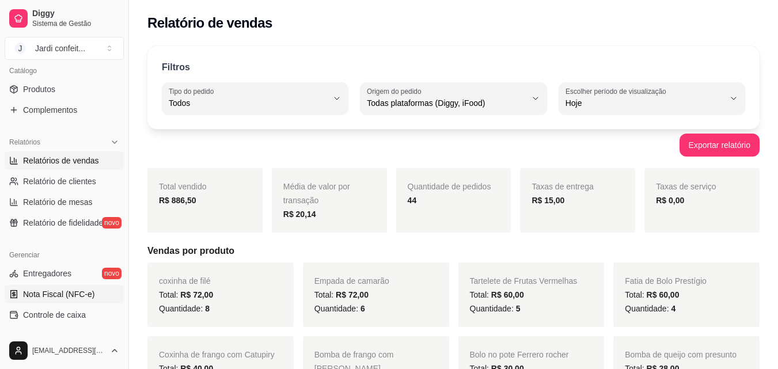
scroll to position [345, 0]
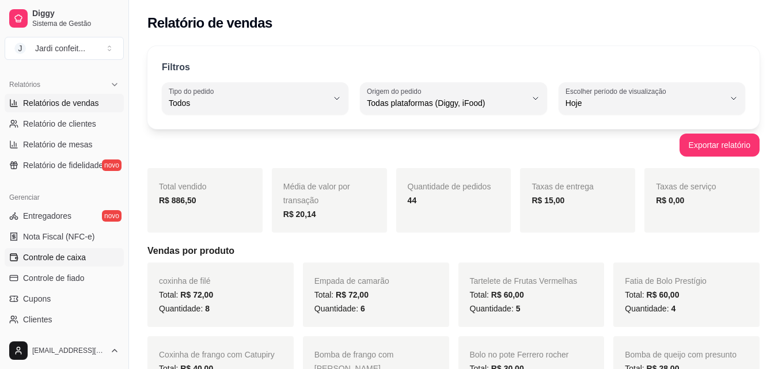
click at [78, 262] on span "Controle de caixa" at bounding box center [54, 258] width 63 height 12
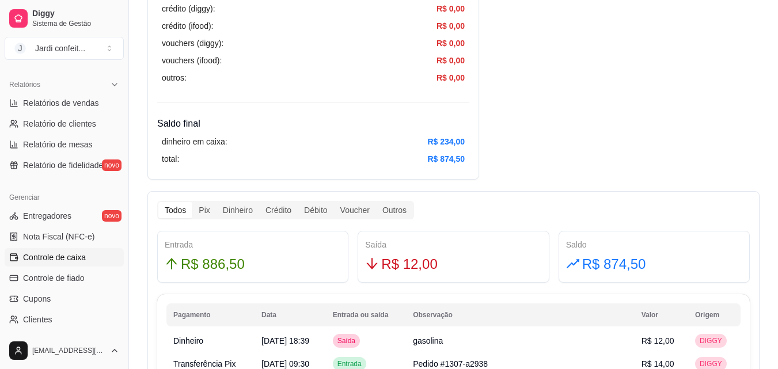
scroll to position [518, 0]
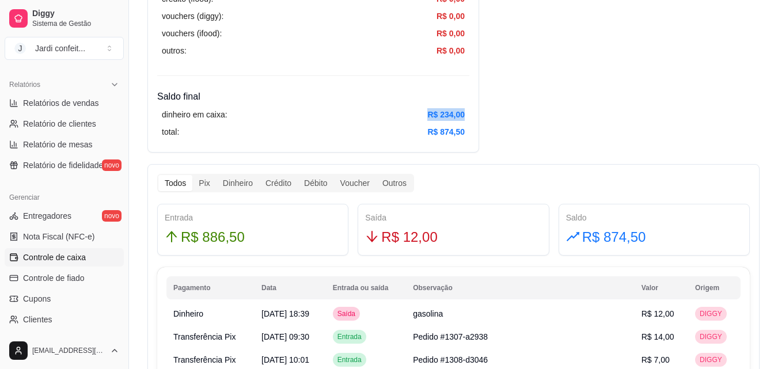
drag, startPoint x: 419, startPoint y: 112, endPoint x: 467, endPoint y: 116, distance: 49.1
click at [467, 116] on div "dinheiro em caixa: R$ 234,00 total: R$ 874,50" at bounding box center [313, 123] width 312 height 39
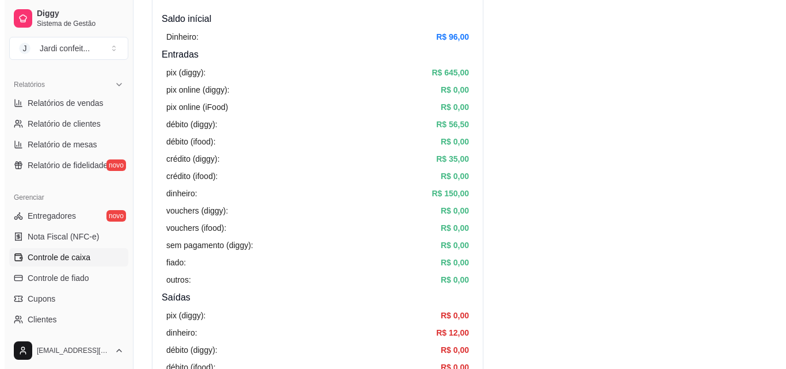
scroll to position [58, 0]
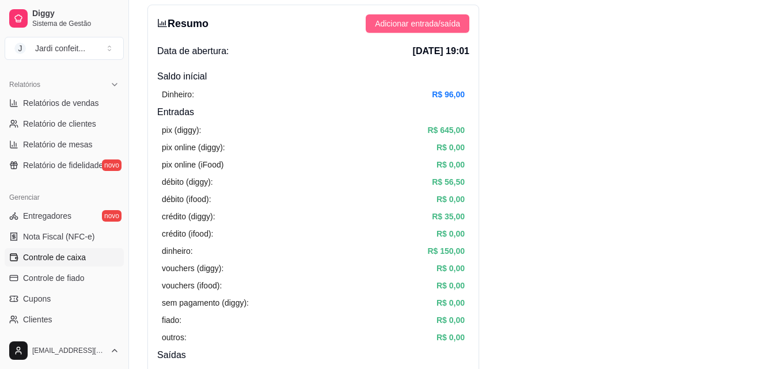
click at [454, 16] on button "Adicionar entrada/saída" at bounding box center [418, 23] width 104 height 18
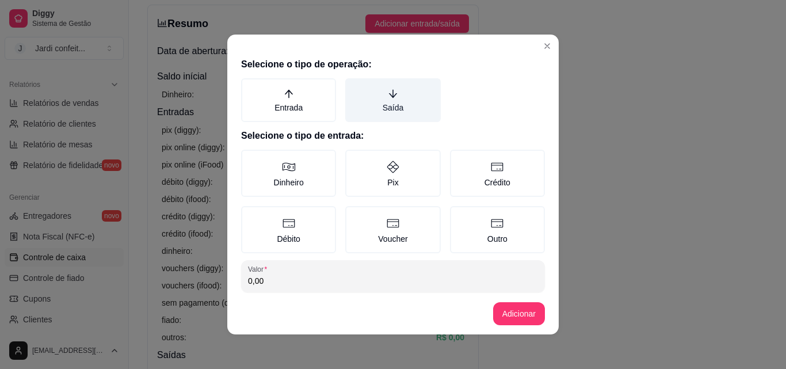
click at [380, 102] on label "Saída" at bounding box center [392, 100] width 95 height 44
click at [354, 87] on button "Saída" at bounding box center [349, 82] width 9 height 9
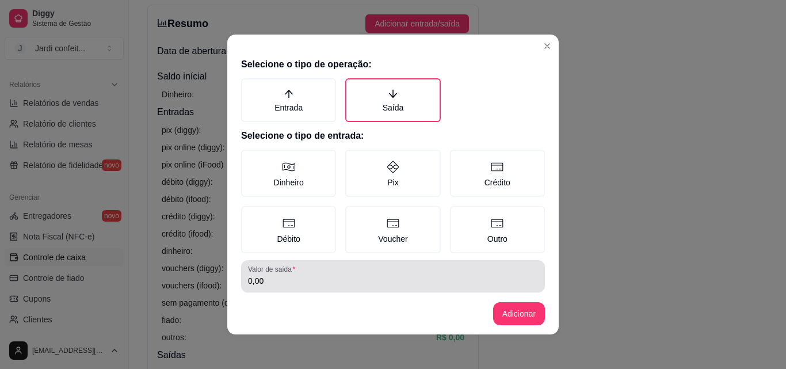
click at [367, 272] on div "0,00" at bounding box center [393, 276] width 290 height 23
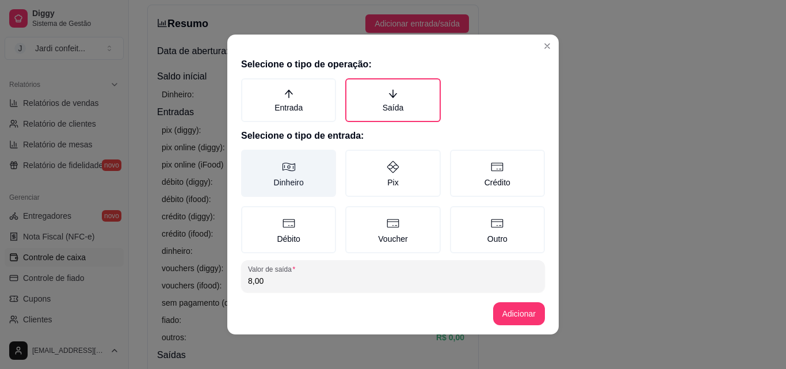
type input "8,00"
click at [297, 187] on label "Dinheiro" at bounding box center [288, 173] width 95 height 47
click at [250, 158] on button "Dinheiro" at bounding box center [245, 153] width 9 height 9
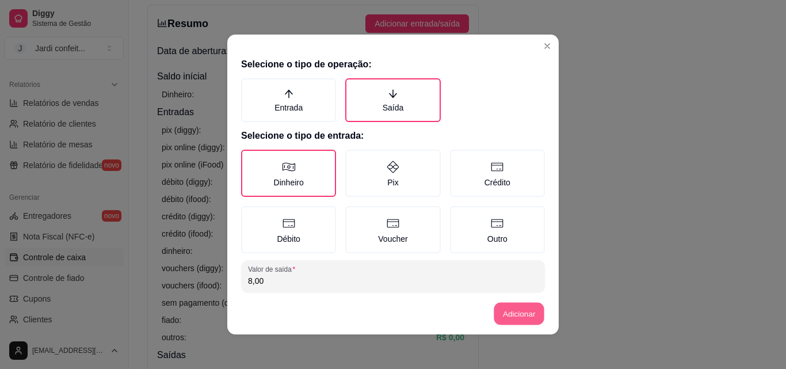
click at [535, 316] on button "Adicionar" at bounding box center [519, 314] width 51 height 22
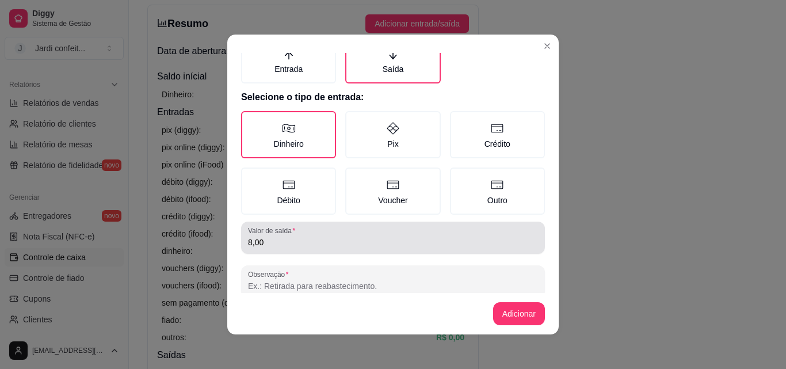
scroll to position [62, 0]
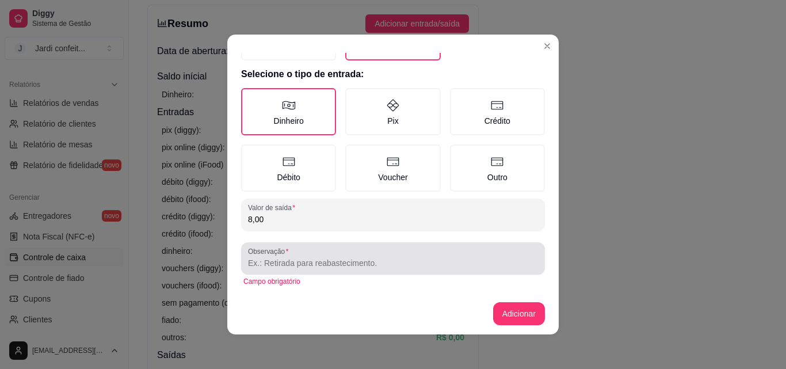
click at [405, 264] on input "Observação" at bounding box center [393, 263] width 290 height 12
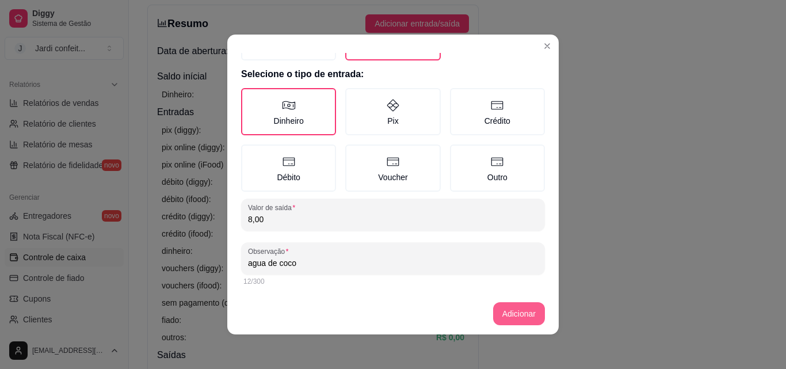
type input "agua de coco"
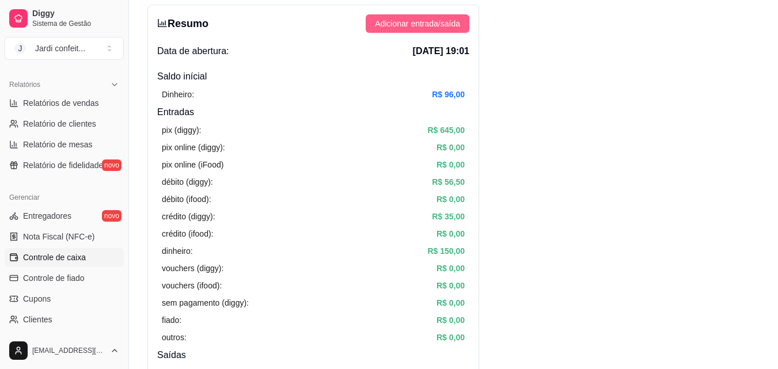
click at [387, 22] on span "Adicionar entrada/saída" at bounding box center [417, 23] width 85 height 13
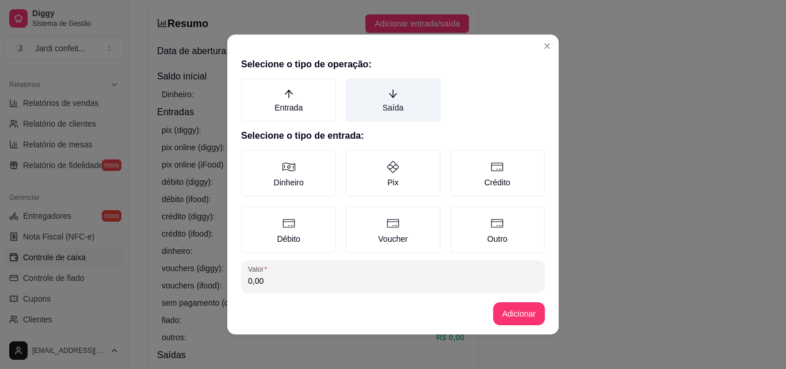
click at [380, 104] on label "Saída" at bounding box center [392, 100] width 95 height 44
click at [354, 87] on button "Saída" at bounding box center [349, 82] width 9 height 9
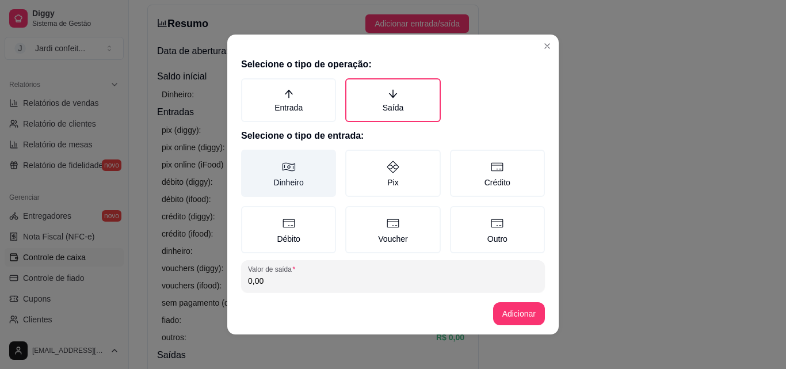
click at [261, 182] on label "Dinheiro" at bounding box center [288, 173] width 95 height 47
click at [250, 158] on button "Dinheiro" at bounding box center [245, 153] width 9 height 9
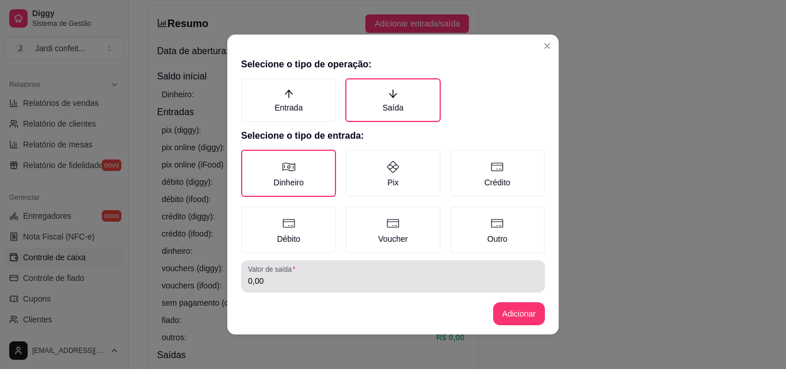
click at [321, 276] on input "0,00" at bounding box center [393, 281] width 290 height 12
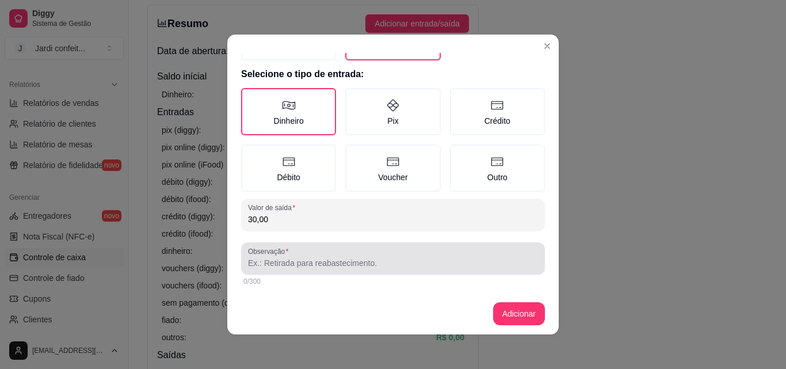
type input "30,00"
click at [315, 271] on div "Observação" at bounding box center [393, 258] width 304 height 32
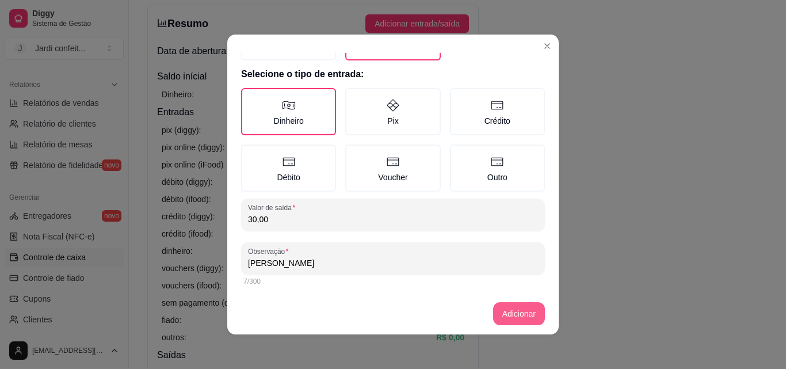
type input "[PERSON_NAME]"
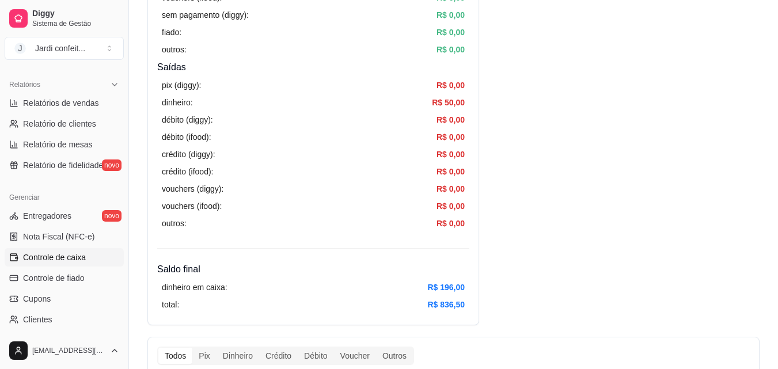
scroll to position [461, 0]
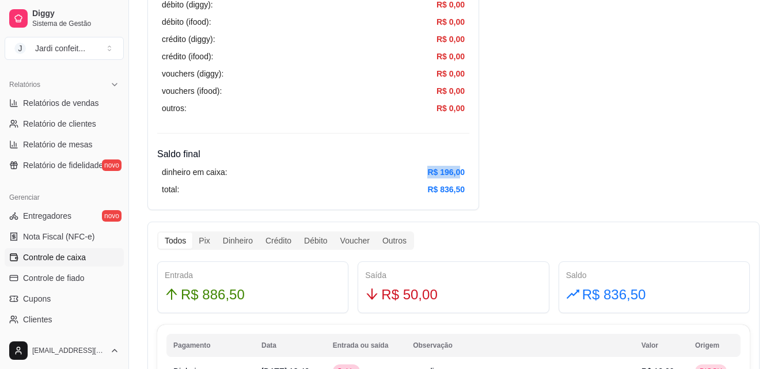
drag, startPoint x: 428, startPoint y: 174, endPoint x: 460, endPoint y: 168, distance: 32.7
click at [460, 168] on article "R$ 196,00" at bounding box center [445, 172] width 37 height 13
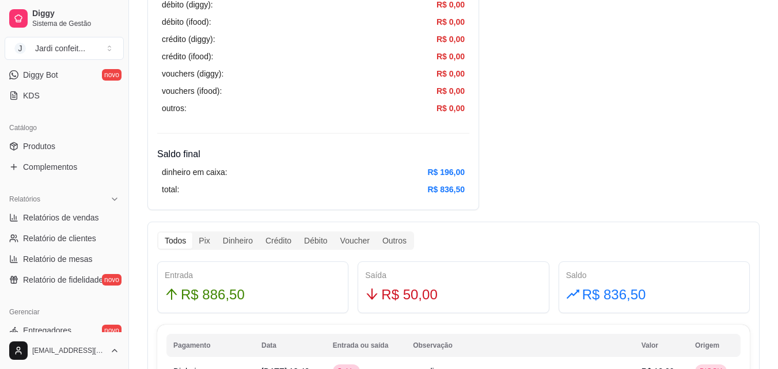
scroll to position [172, 0]
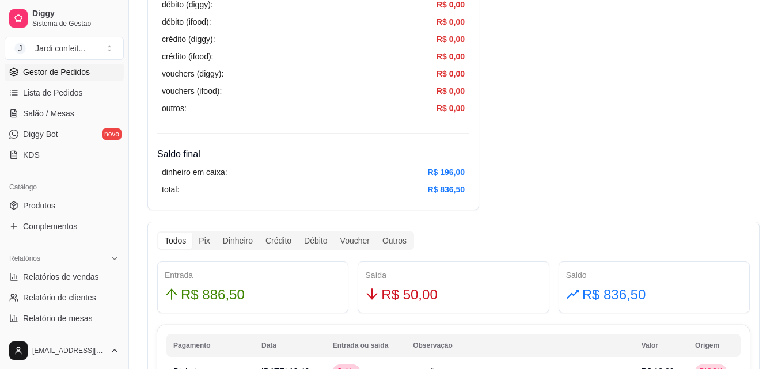
click at [79, 81] on link "Gestor de Pedidos" at bounding box center [64, 72] width 119 height 18
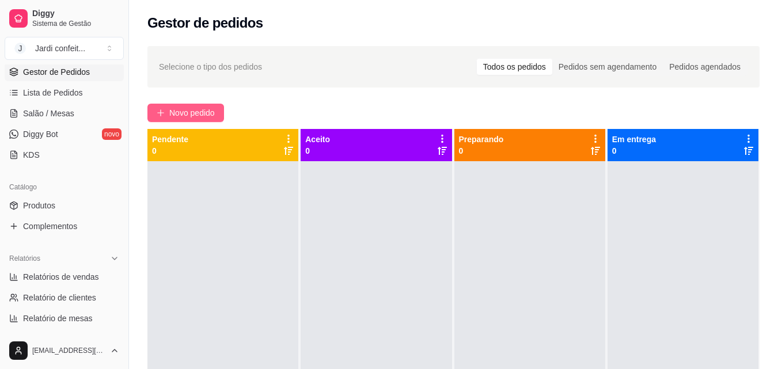
click at [196, 108] on span "Novo pedido" at bounding box center [191, 112] width 45 height 13
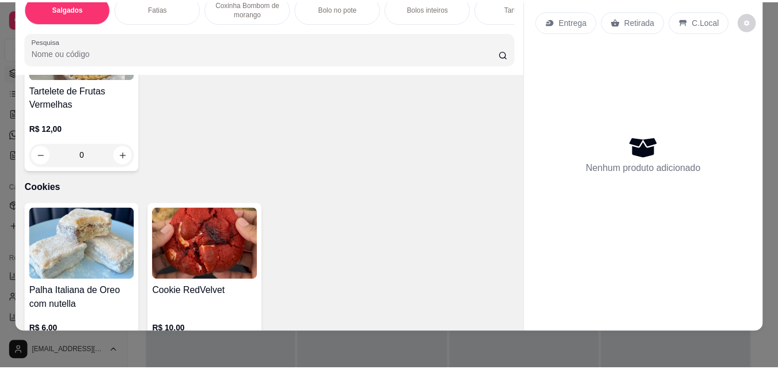
scroll to position [1382, 0]
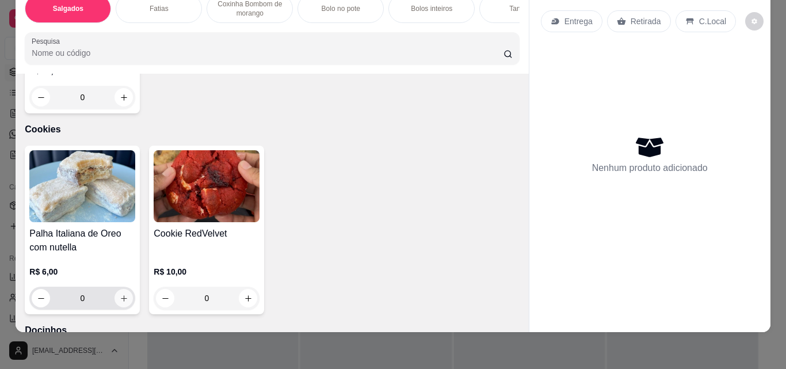
click at [123, 300] on icon "increase-product-quantity" at bounding box center [124, 298] width 9 height 9
type input "1"
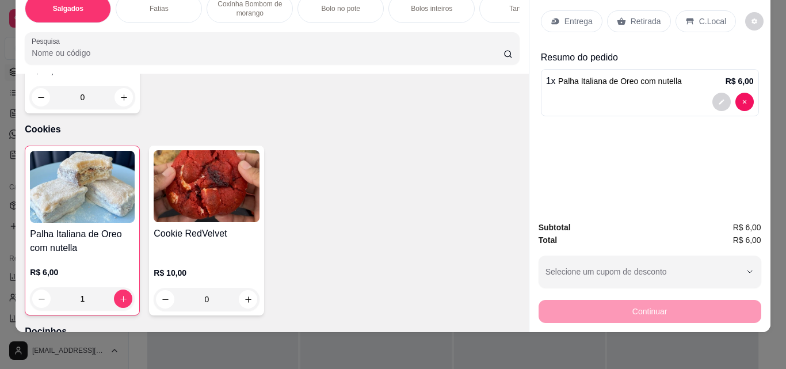
drag, startPoint x: 629, startPoint y: 15, endPoint x: 644, endPoint y: 238, distance: 223.3
click at [631, 16] on p "Retirada" at bounding box center [646, 22] width 31 height 12
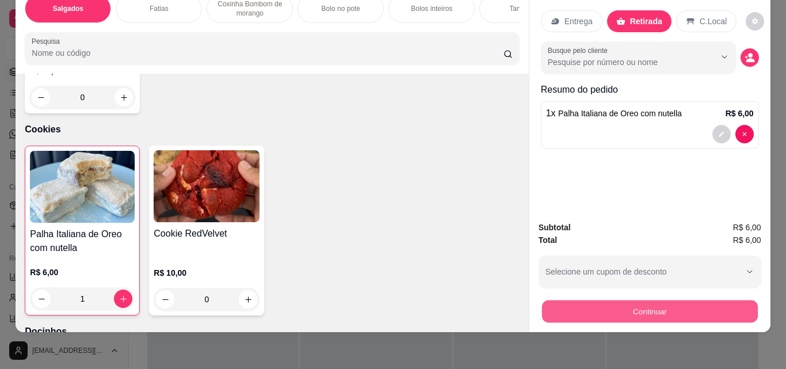
click at [600, 306] on button "Continuar" at bounding box center [650, 311] width 216 height 22
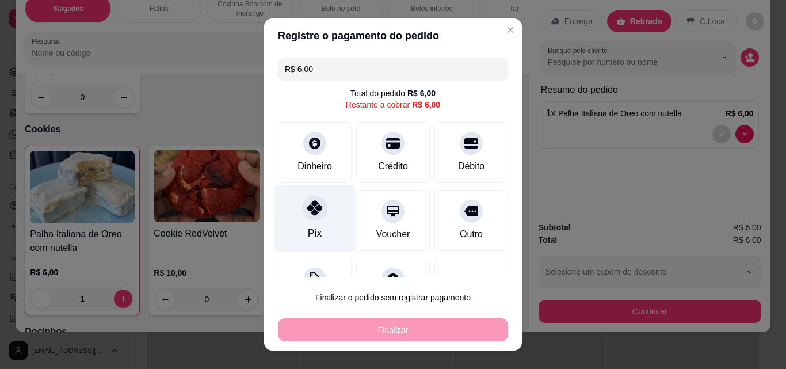
click at [302, 204] on div at bounding box center [314, 207] width 25 height 25
type input "R$ 0,00"
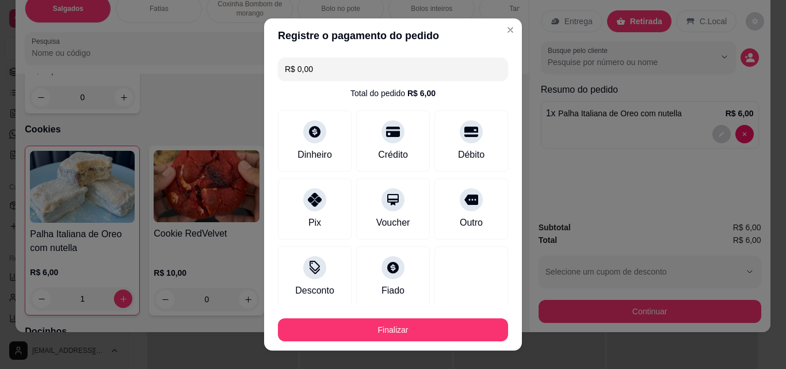
click at [323, 343] on footer "Finalizar" at bounding box center [393, 328] width 258 height 46
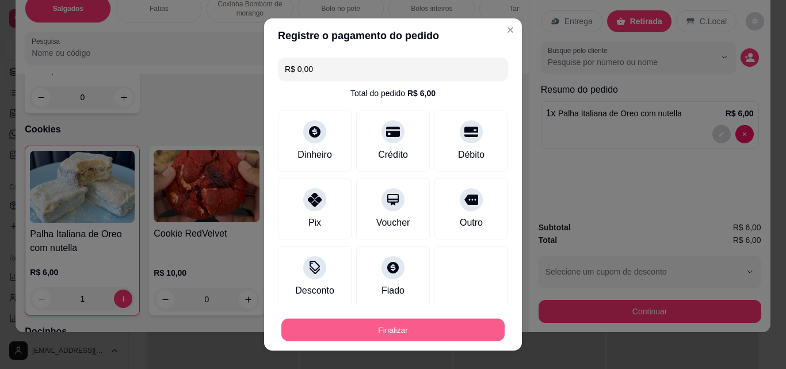
click at [319, 333] on button "Finalizar" at bounding box center [393, 330] width 223 height 22
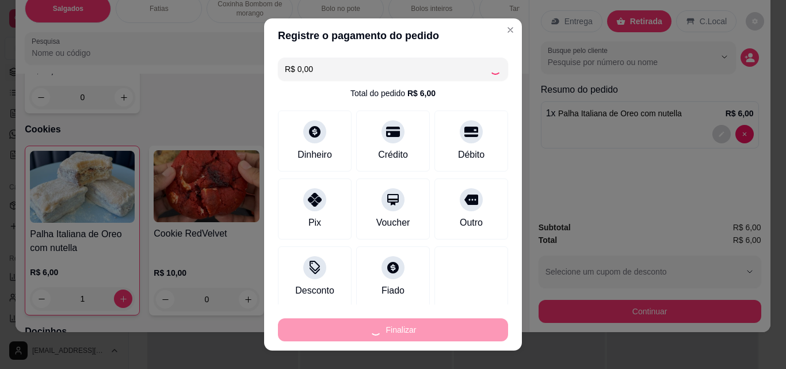
type input "0"
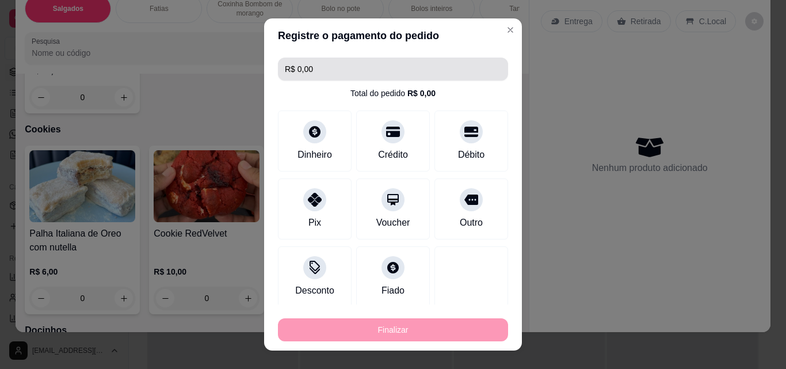
type input "-R$ 6,00"
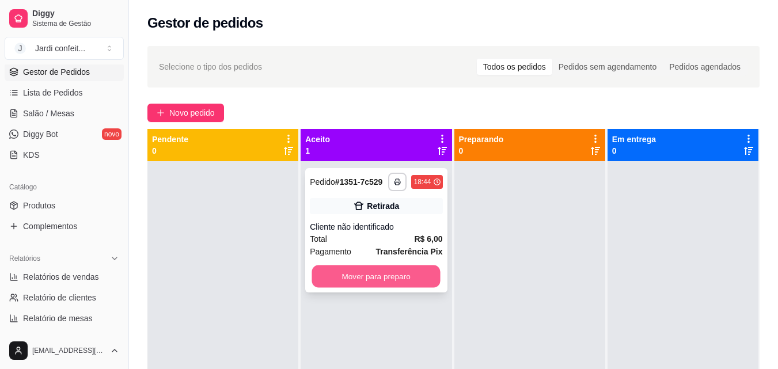
click at [347, 272] on button "Mover para preparo" at bounding box center [376, 276] width 128 height 22
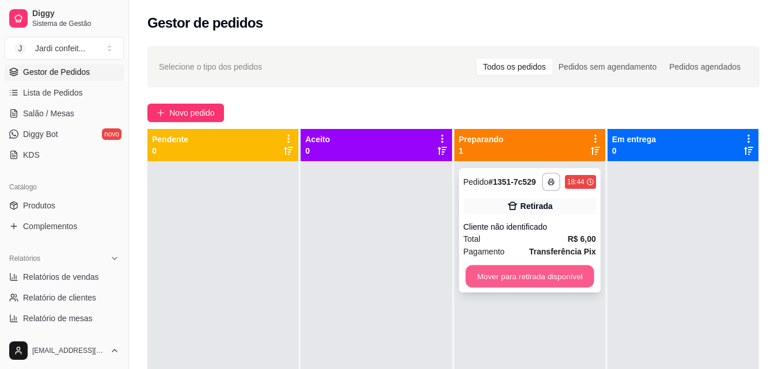
click at [466, 287] on button "Mover para retirada disponível" at bounding box center [529, 276] width 128 height 22
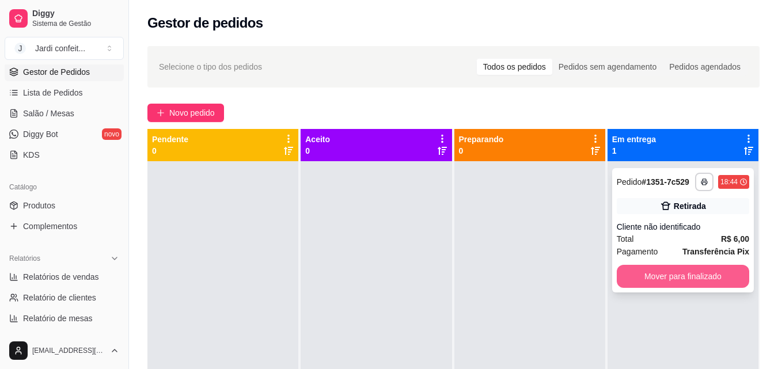
click at [637, 275] on button "Mover para finalizado" at bounding box center [683, 276] width 132 height 23
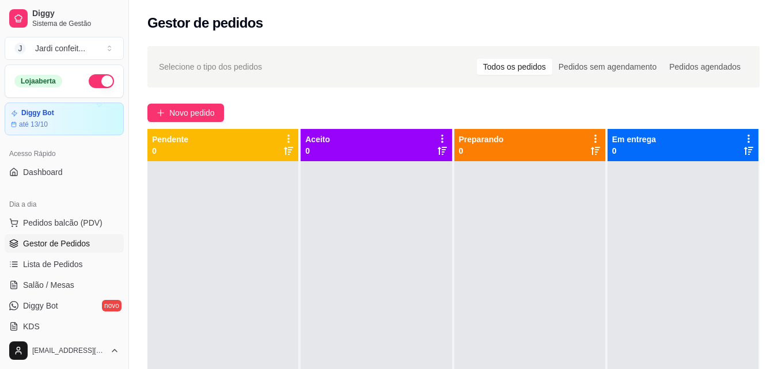
click at [80, 84] on div "Loja aberta" at bounding box center [64, 81] width 100 height 14
click at [96, 81] on button "button" at bounding box center [101, 81] width 25 height 14
